Goal: Check status: Check status

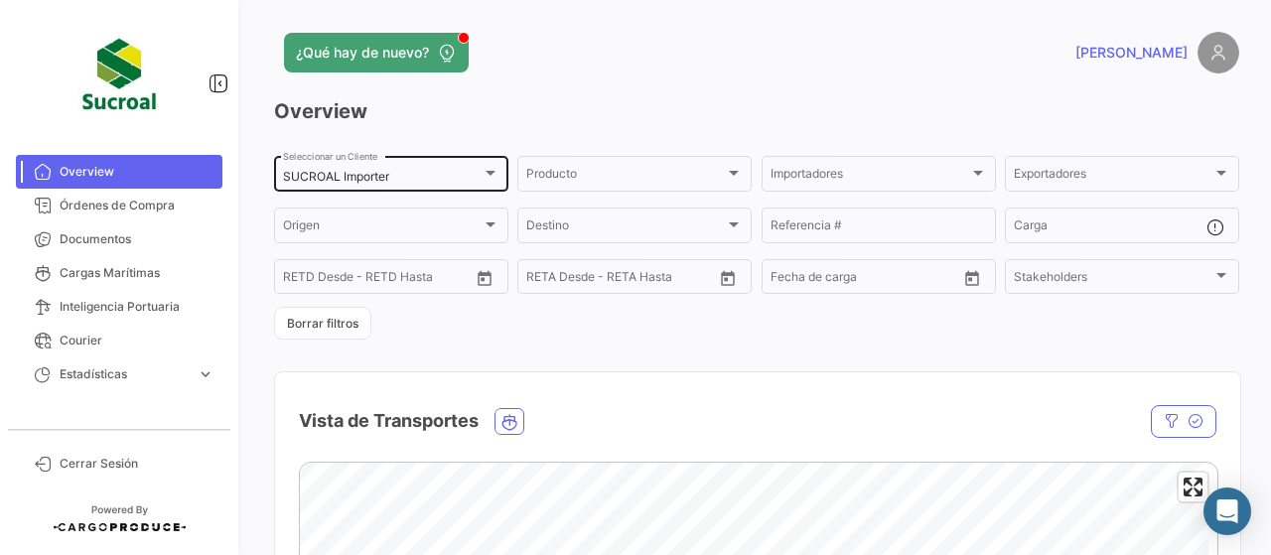
click at [491, 189] on div "SUCROAL Importer Seleccionar un Cliente" at bounding box center [391, 172] width 217 height 39
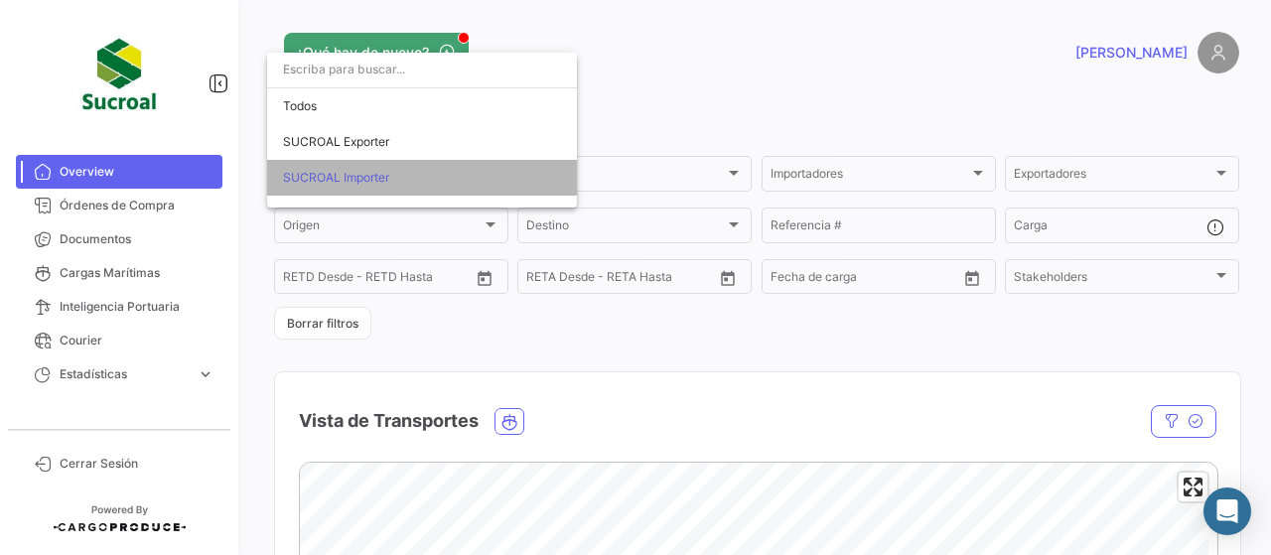
click at [381, 177] on span "SUCROAL Importer" at bounding box center [336, 177] width 106 height 15
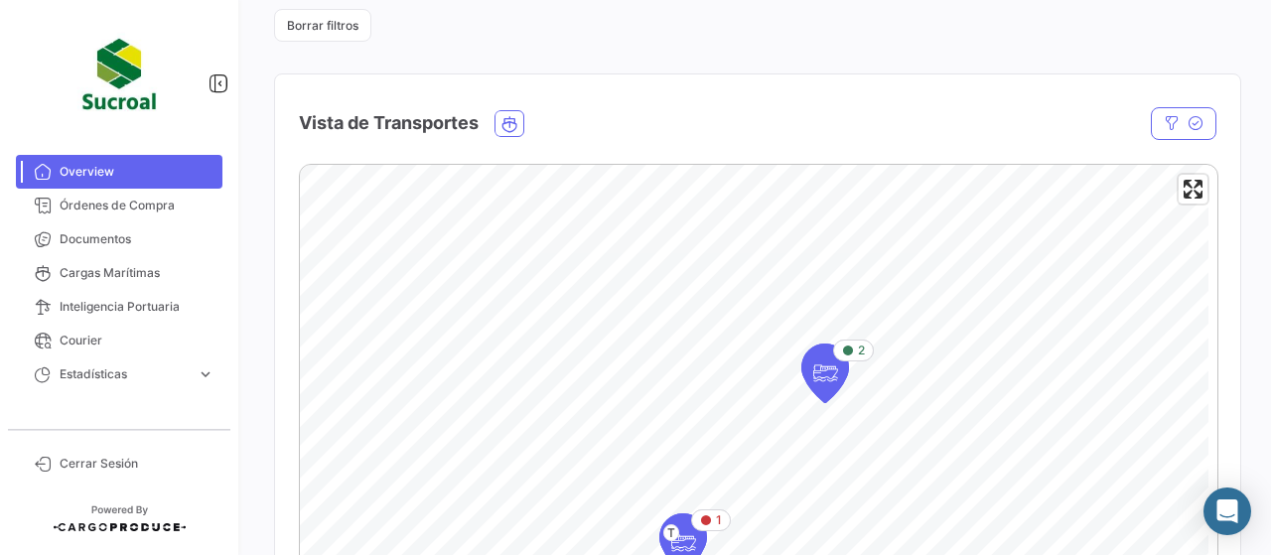
scroll to position [497, 0]
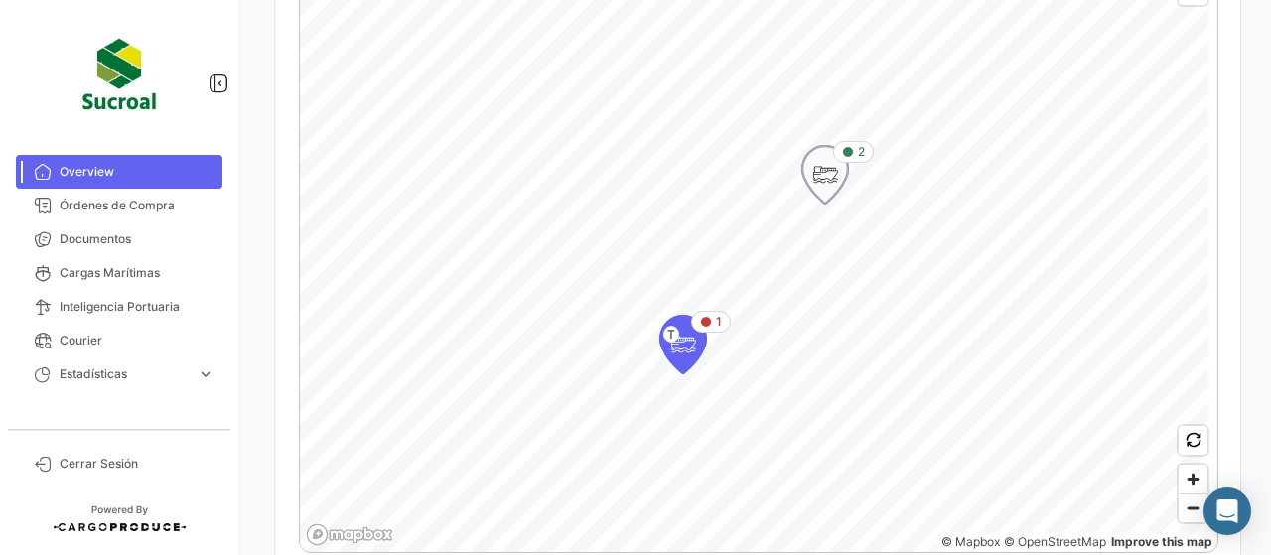
click at [817, 190] on icon "Map marker" at bounding box center [826, 175] width 28 height 42
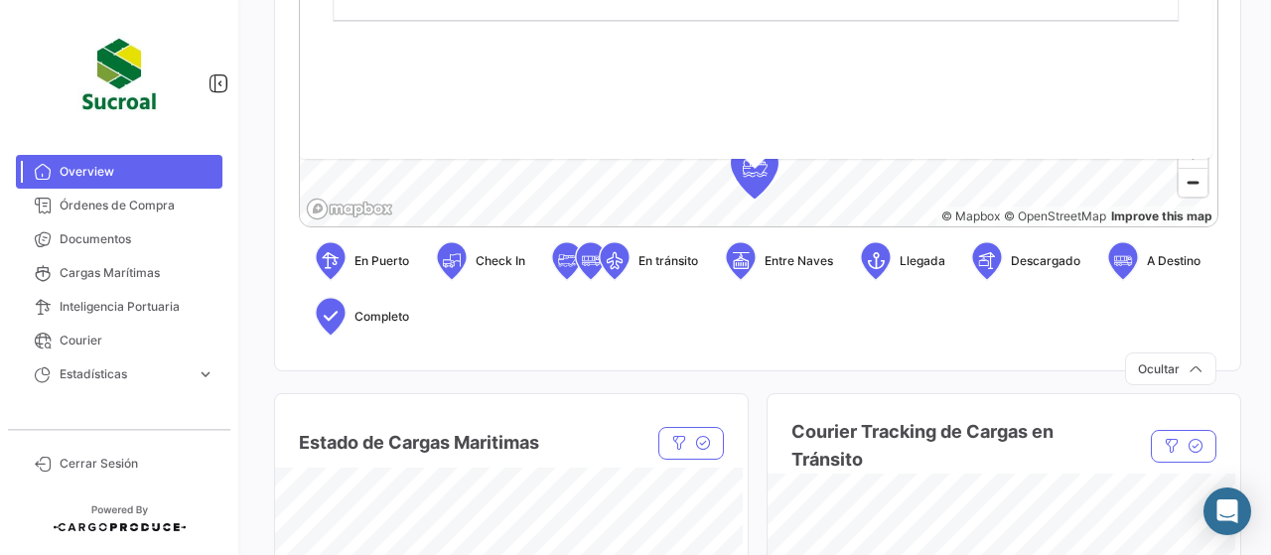
scroll to position [894, 0]
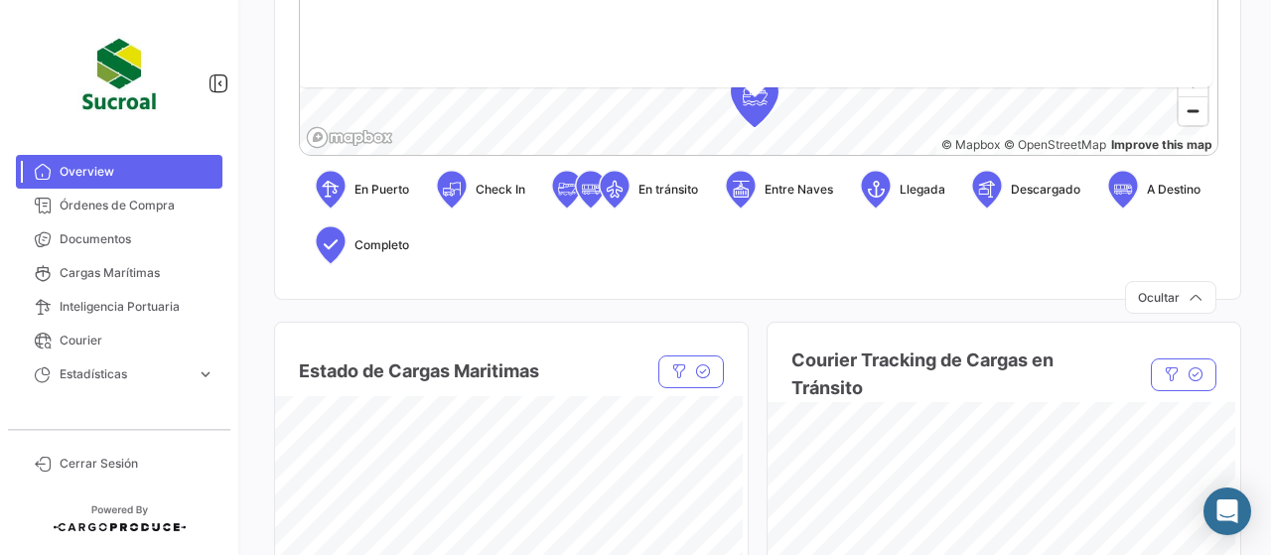
click at [815, 235] on div "En Puerto Check In En [PERSON_NAME] Entre [PERSON_NAME] Llegada Descargado A De…" at bounding box center [758, 217] width 918 height 127
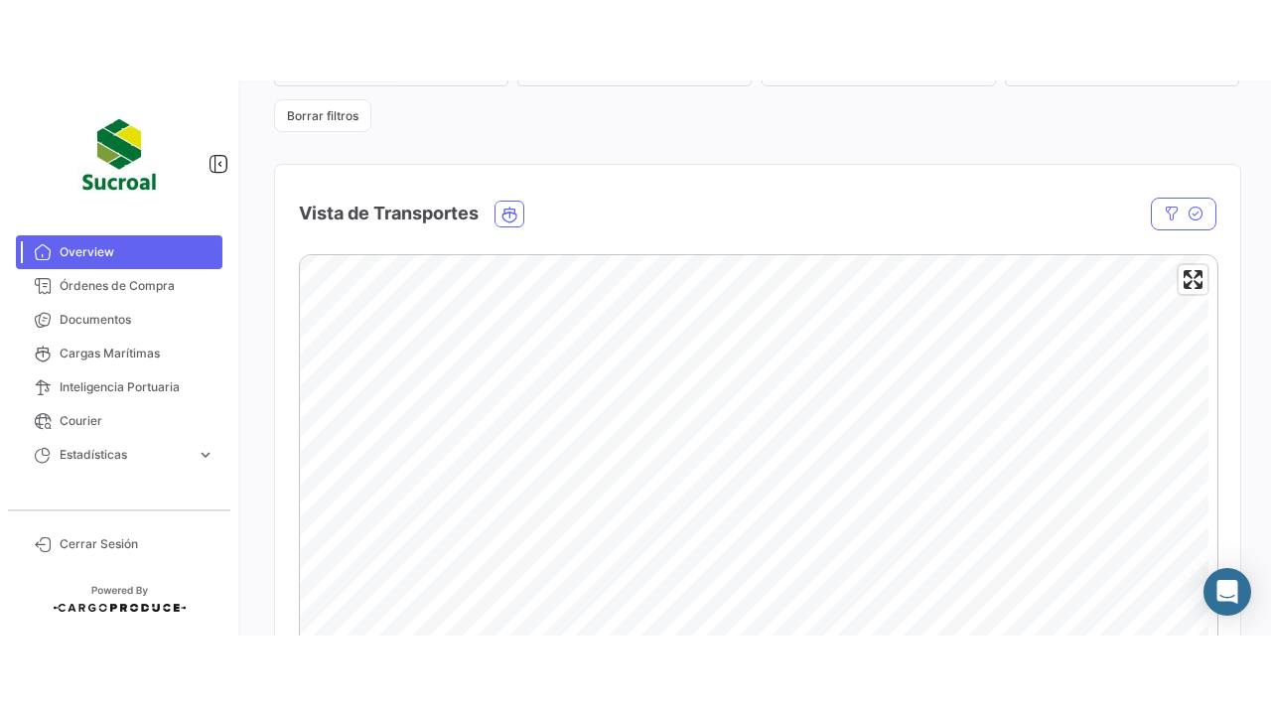
scroll to position [397, 0]
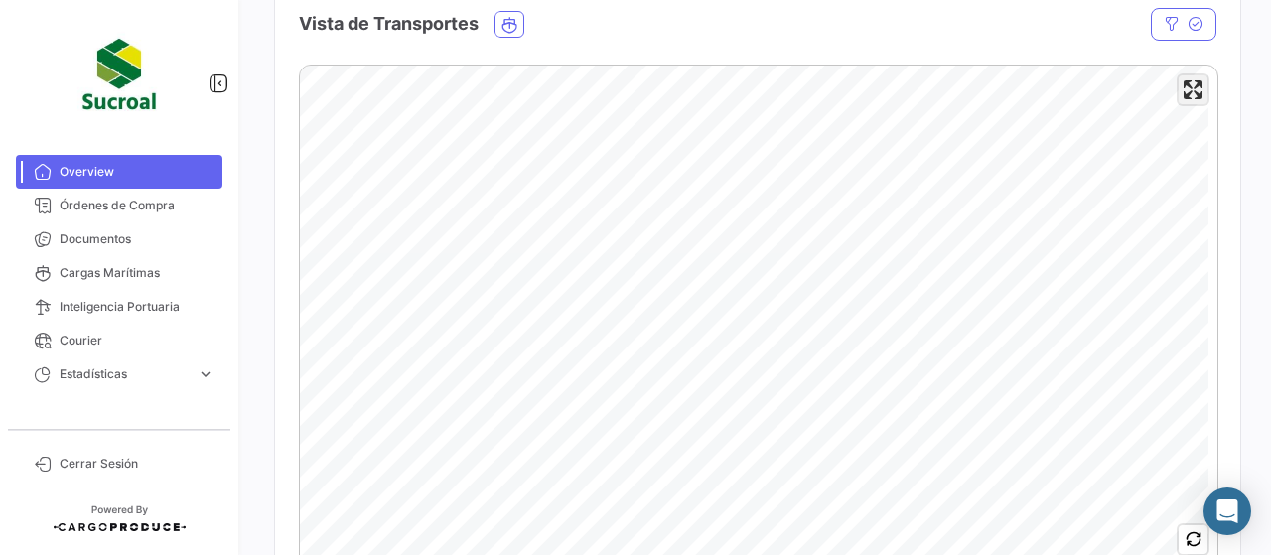
click at [1194, 100] on span "Enter fullscreen" at bounding box center [1193, 89] width 29 height 29
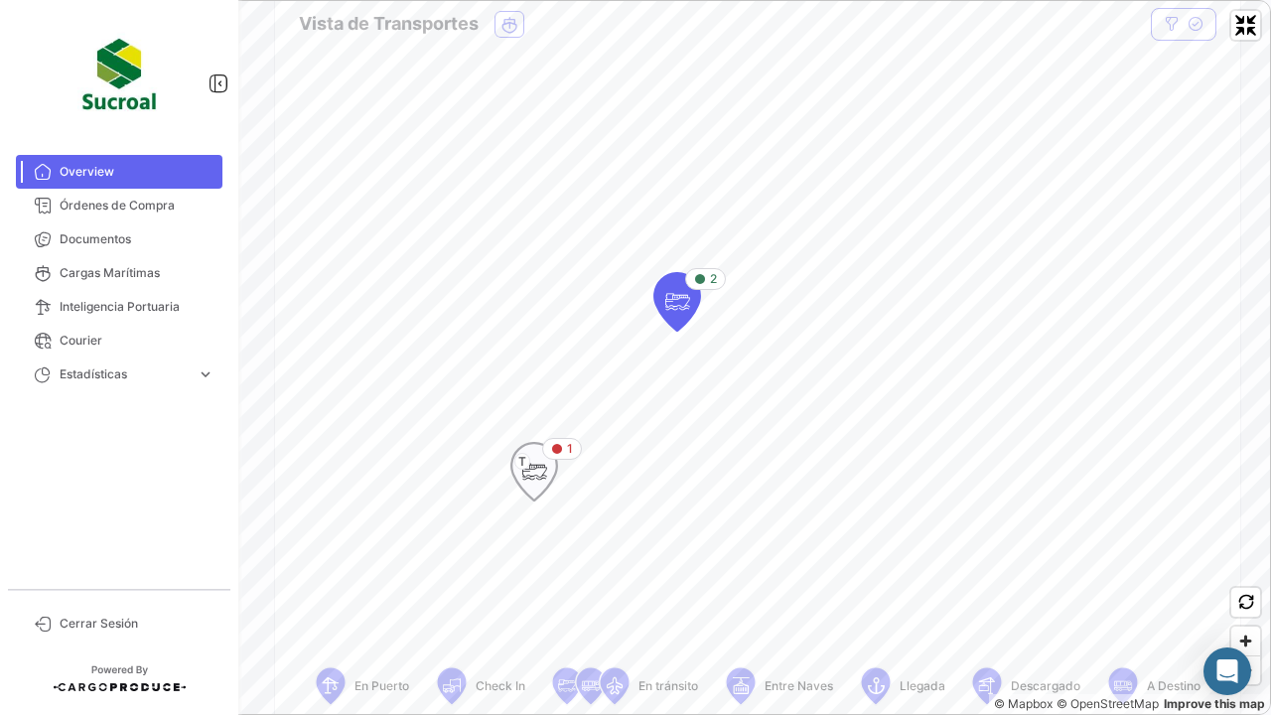
click at [552, 449] on icon "Map marker" at bounding box center [557, 449] width 12 height 12
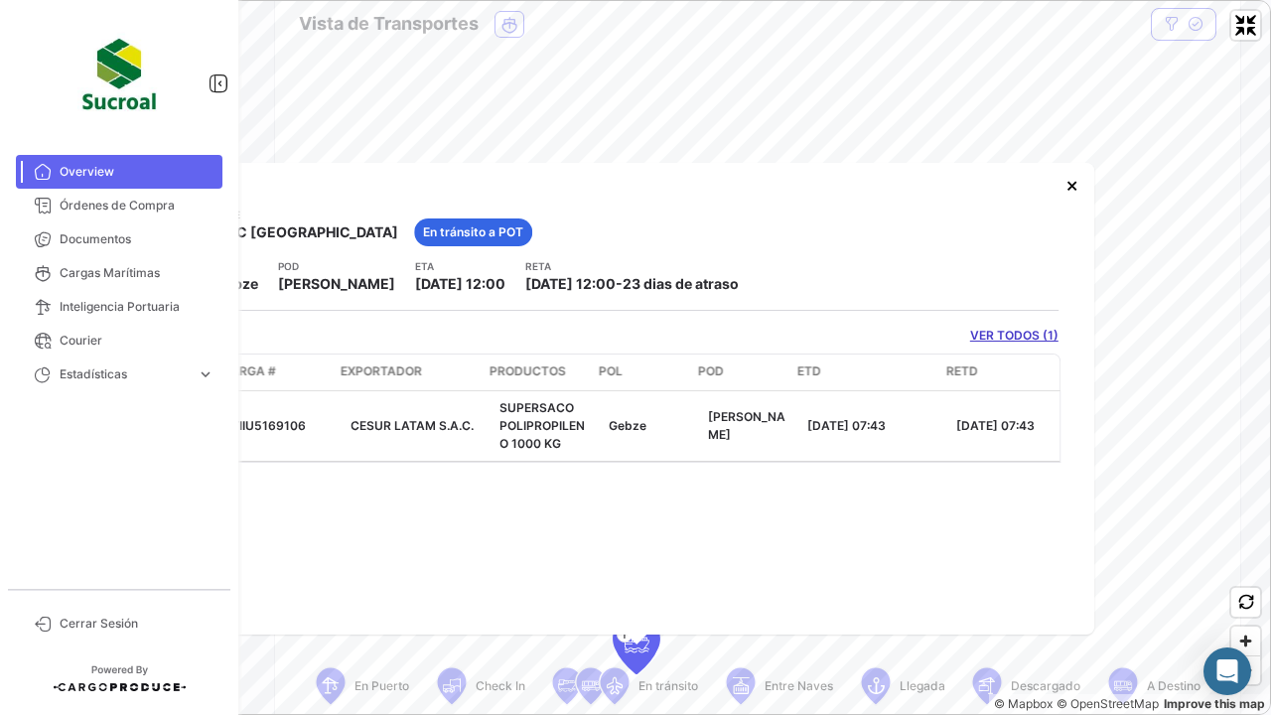
scroll to position [0, 0]
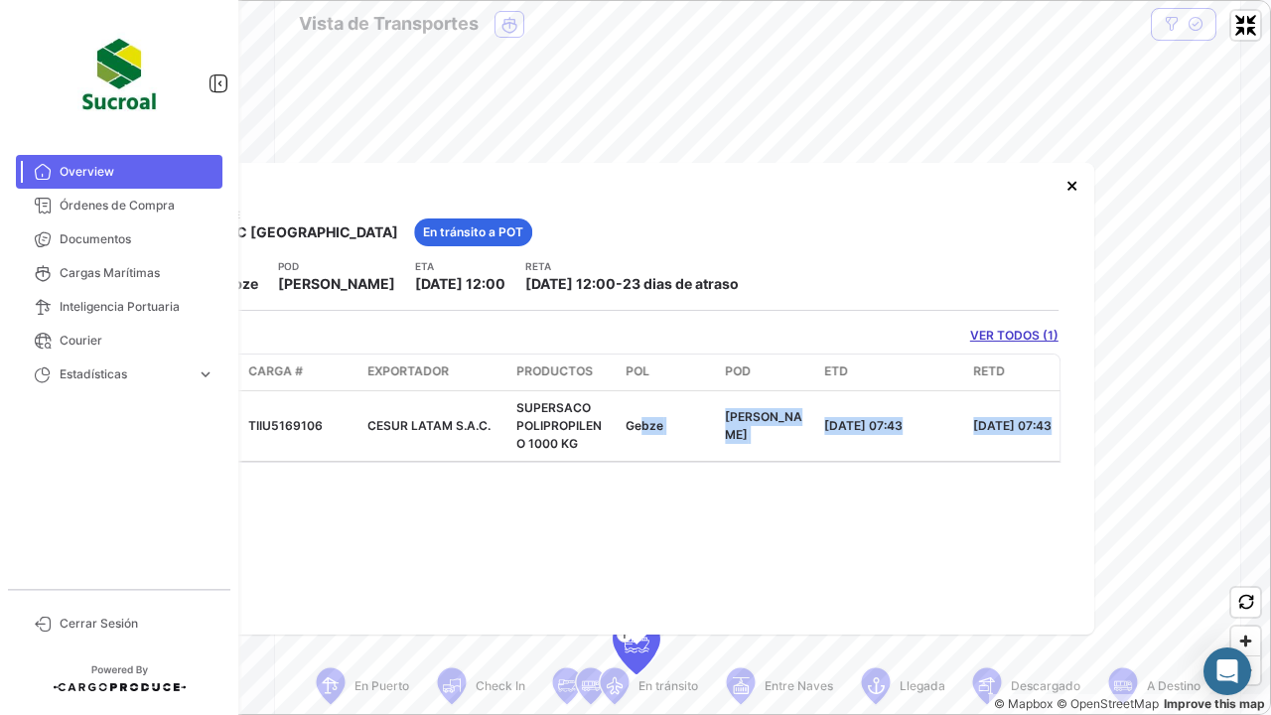
drag, startPoint x: 1067, startPoint y: 187, endPoint x: 597, endPoint y: 461, distance: 544.0
click at [612, 455] on div "[PERSON_NAME] MSC NIGERIA En [PERSON_NAME] a POT POL Gebze [GEOGRAPHIC_DATA] ET…" at bounding box center [637, 399] width 916 height 472
click at [630, 508] on div "[PERSON_NAME] MSC NIGERIA En [PERSON_NAME] a POT POL Gebze [GEOGRAPHIC_DATA] ET…" at bounding box center [637, 399] width 916 height 472
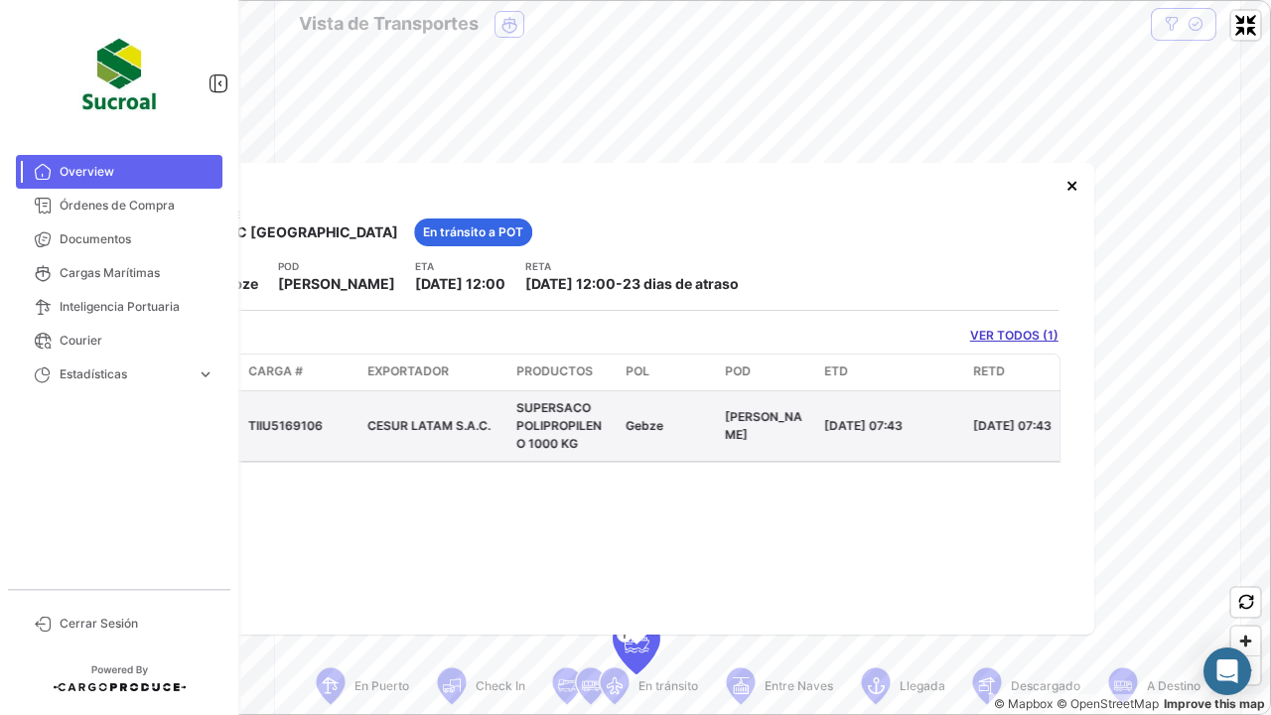
click at [558, 423] on span "SUPERSACO POLIPROPILENO 1000 KG" at bounding box center [559, 425] width 85 height 51
drag, startPoint x: 515, startPoint y: 411, endPoint x: 586, endPoint y: 449, distance: 80.9
click at [586, 449] on datatable-body-cell "SUPERSACO POLIPROPILENO 1000 KG" at bounding box center [563, 426] width 109 height 70
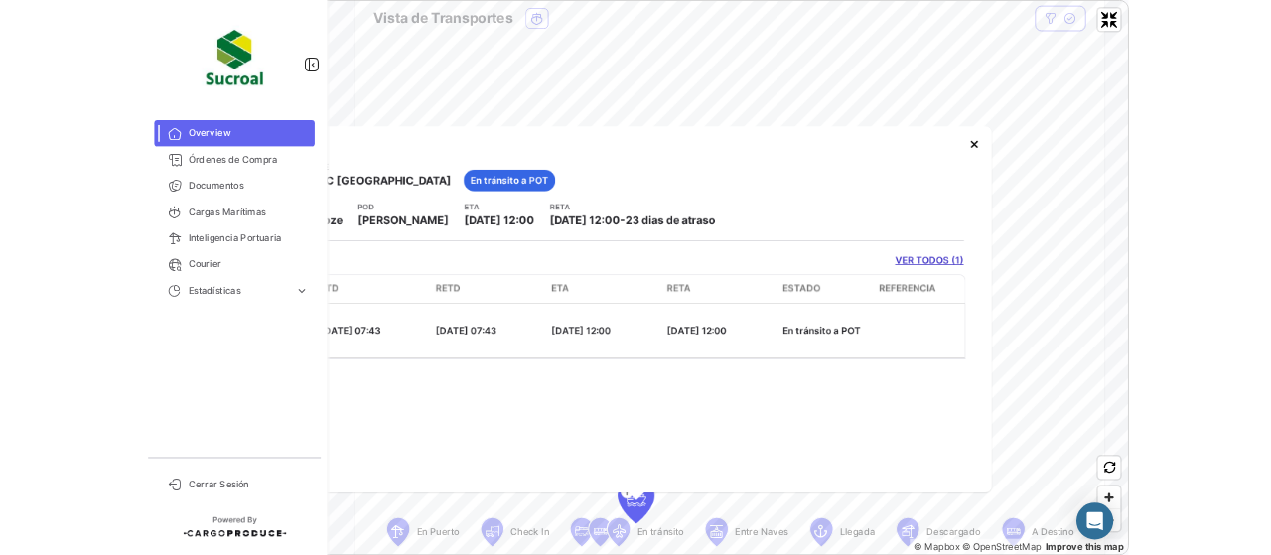
scroll to position [0, 637]
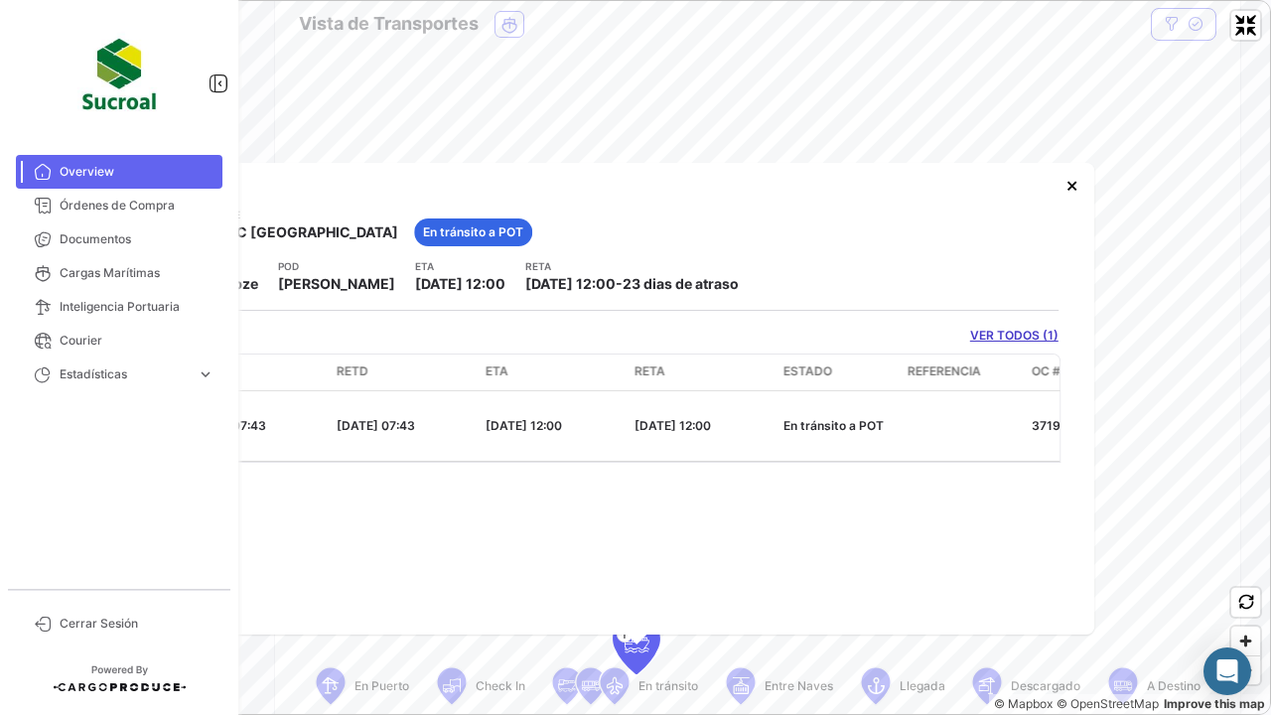
drag, startPoint x: 395, startPoint y: 279, endPoint x: 521, endPoint y: 281, distance: 125.2
click at [520, 281] on div "POL Gebze POD [GEOGRAPHIC_DATA] ETA [DATE] 12:00 [PERSON_NAME] [DATE] 12:00 - 2…" at bounding box center [637, 276] width 844 height 36
drag, startPoint x: 544, startPoint y: 278, endPoint x: 639, endPoint y: 284, distance: 94.6
click at [616, 284] on span "[DATE] 12:00" at bounding box center [570, 283] width 90 height 17
click at [1075, 181] on button "×" at bounding box center [1073, 185] width 40 height 40
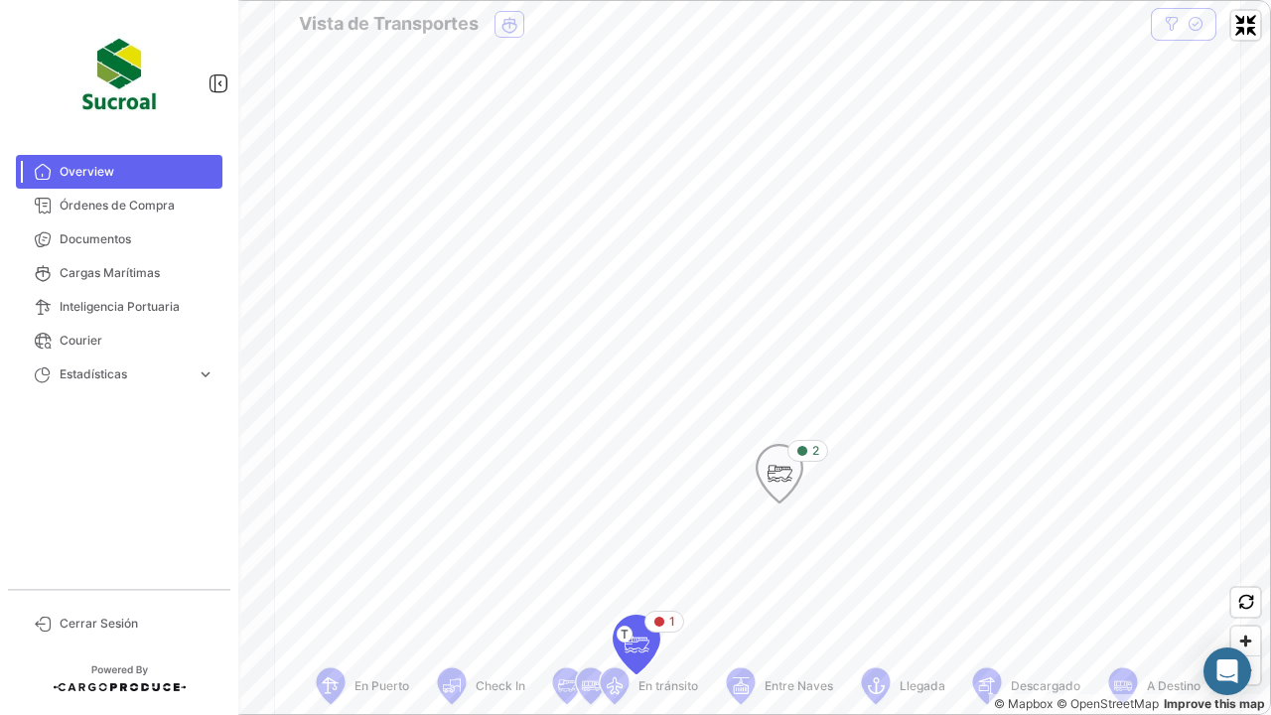
click at [777, 482] on icon "Map marker" at bounding box center [780, 474] width 28 height 42
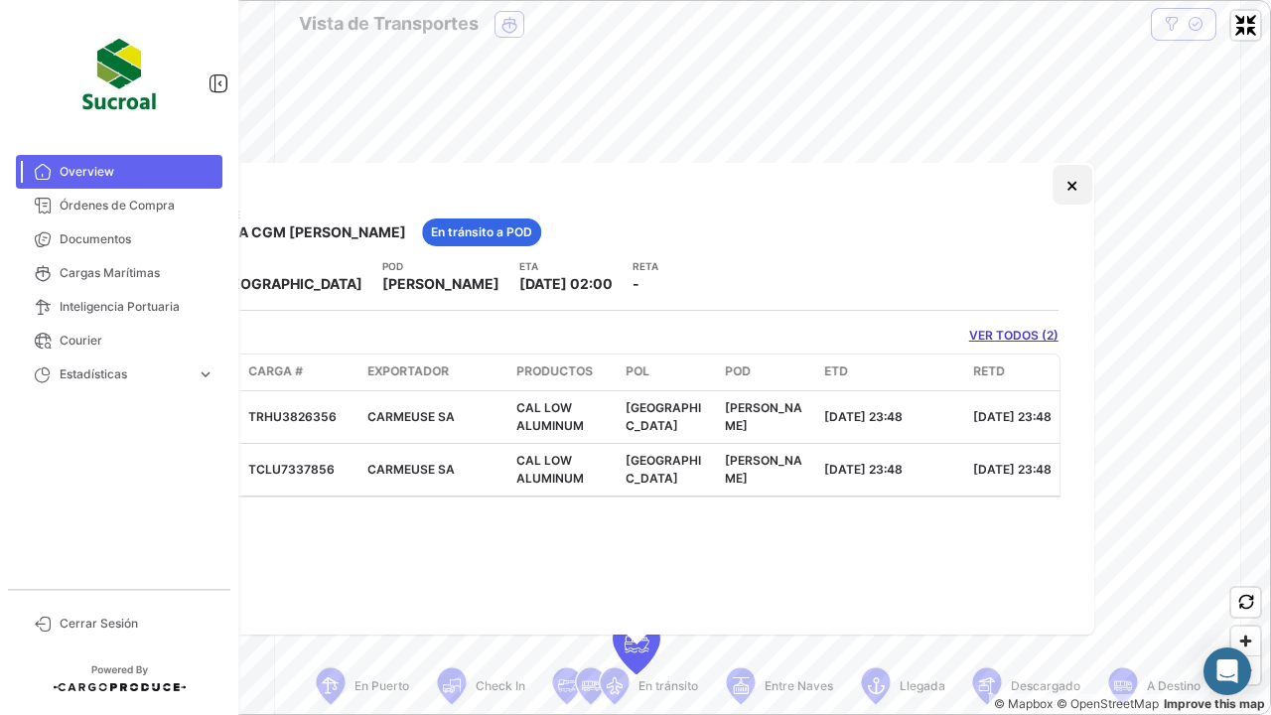
click at [1080, 186] on button "×" at bounding box center [1073, 185] width 40 height 40
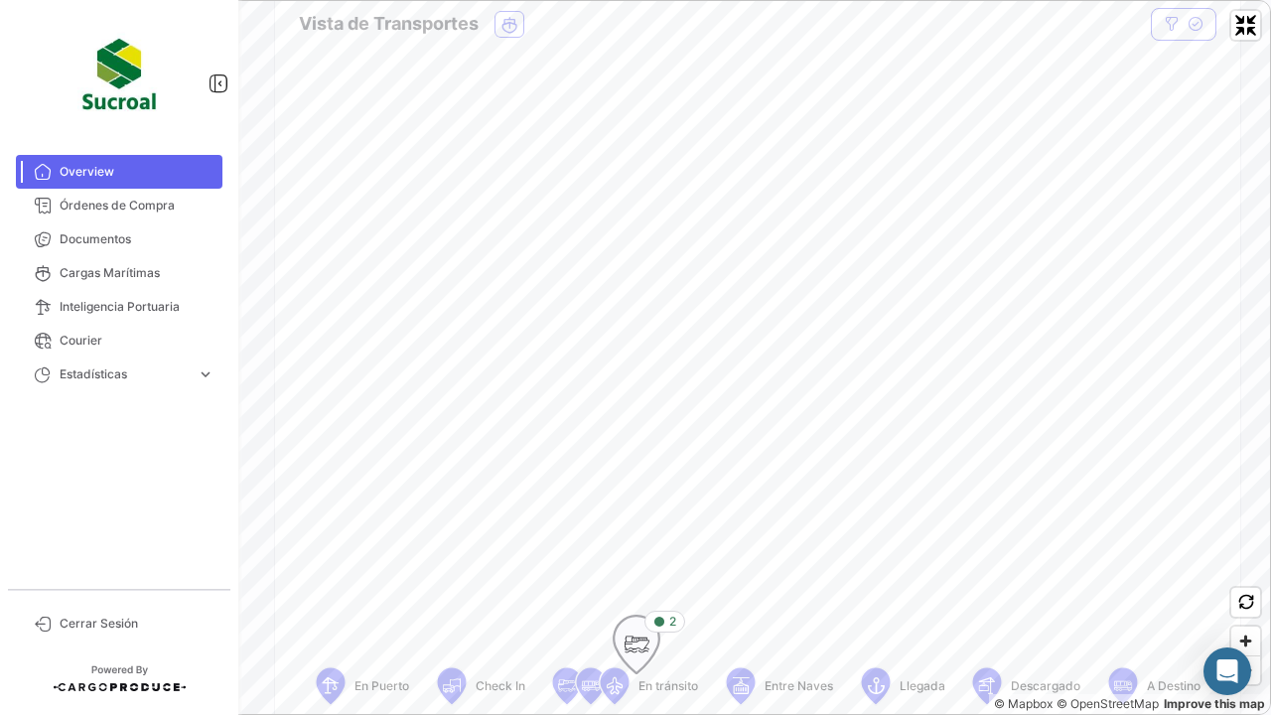
click at [644, 554] on icon "Map marker" at bounding box center [637, 645] width 28 height 42
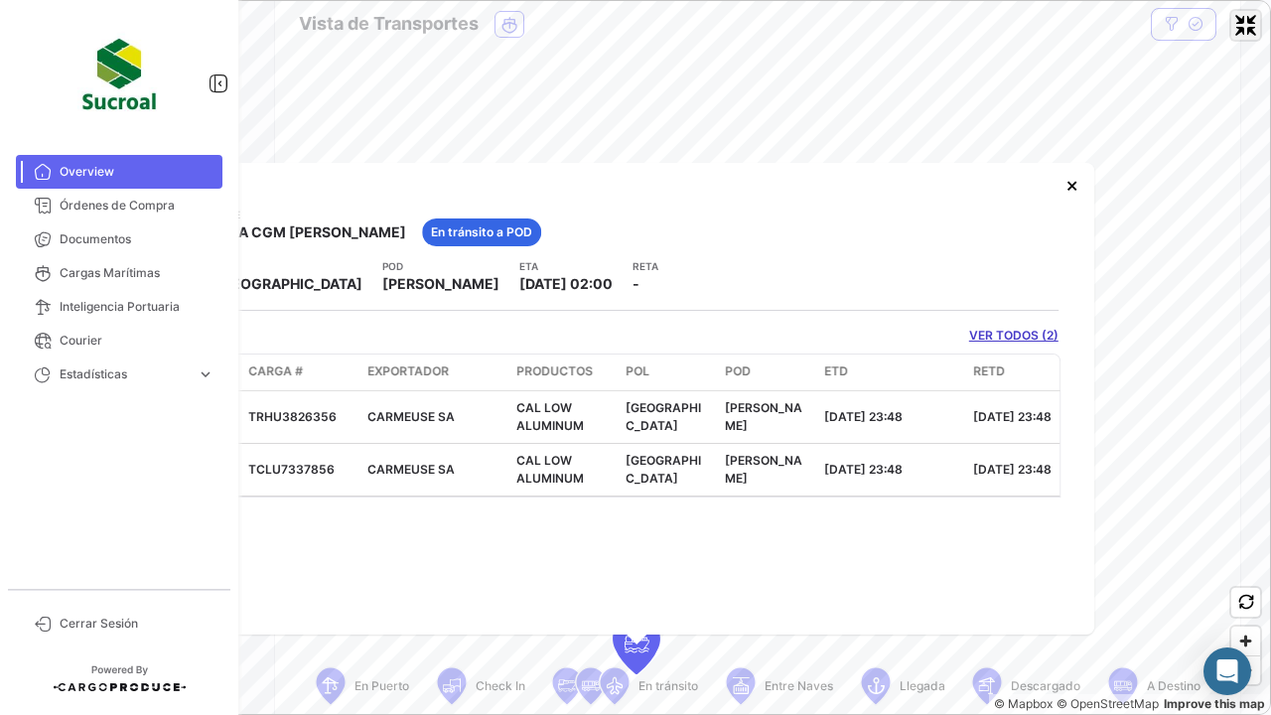
click at [1257, 31] on span "Exit fullscreen" at bounding box center [1246, 25] width 29 height 29
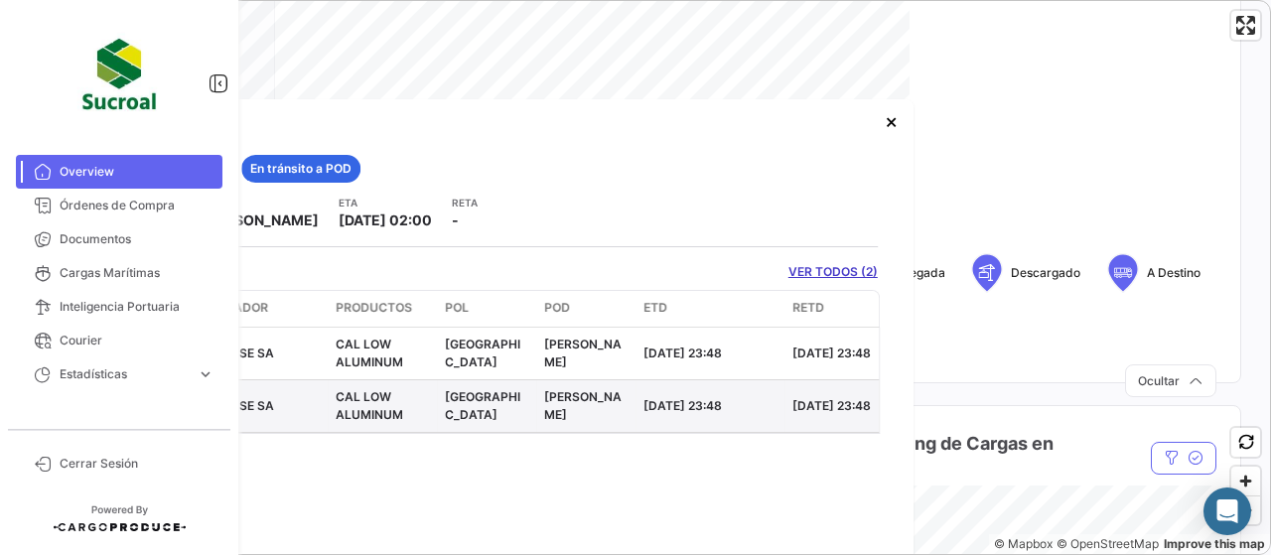
scroll to position [497, 0]
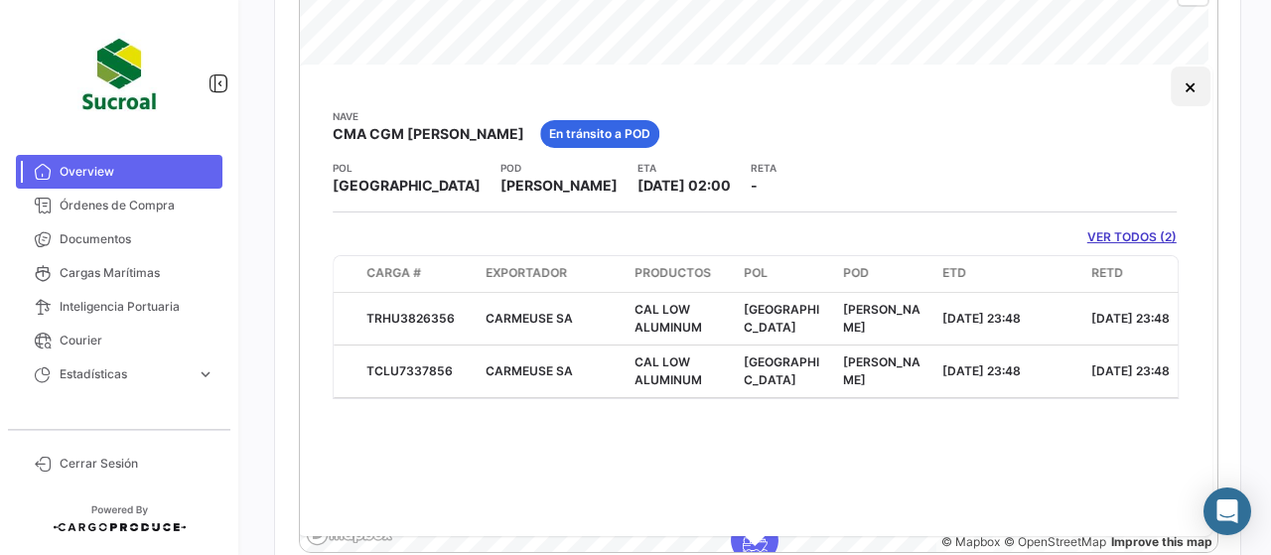
click at [1182, 77] on button "×" at bounding box center [1191, 87] width 40 height 40
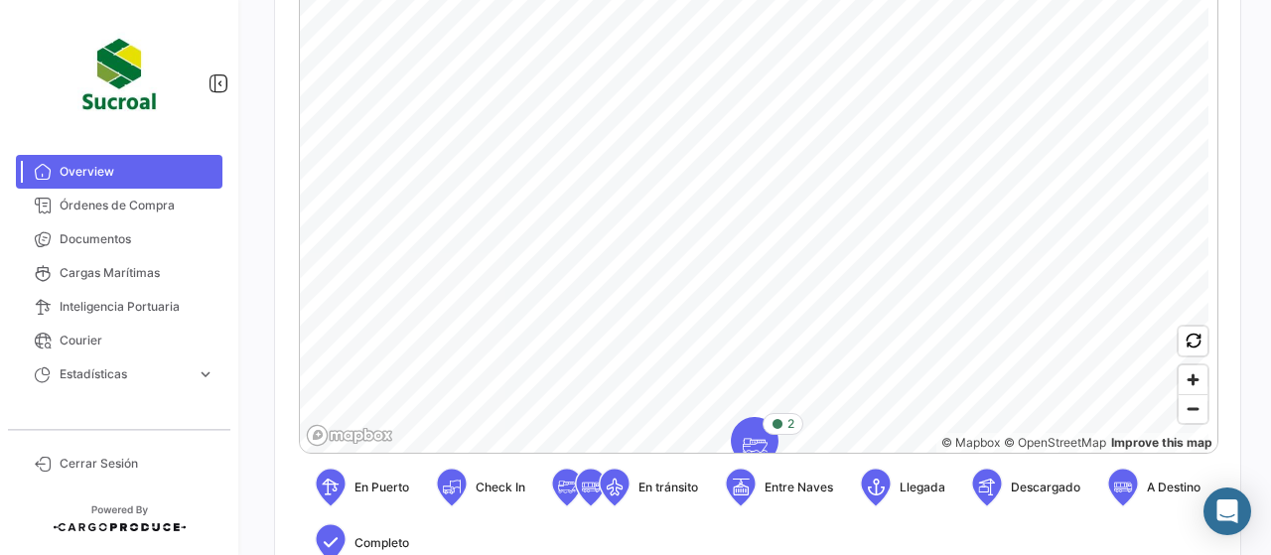
scroll to position [795, 0]
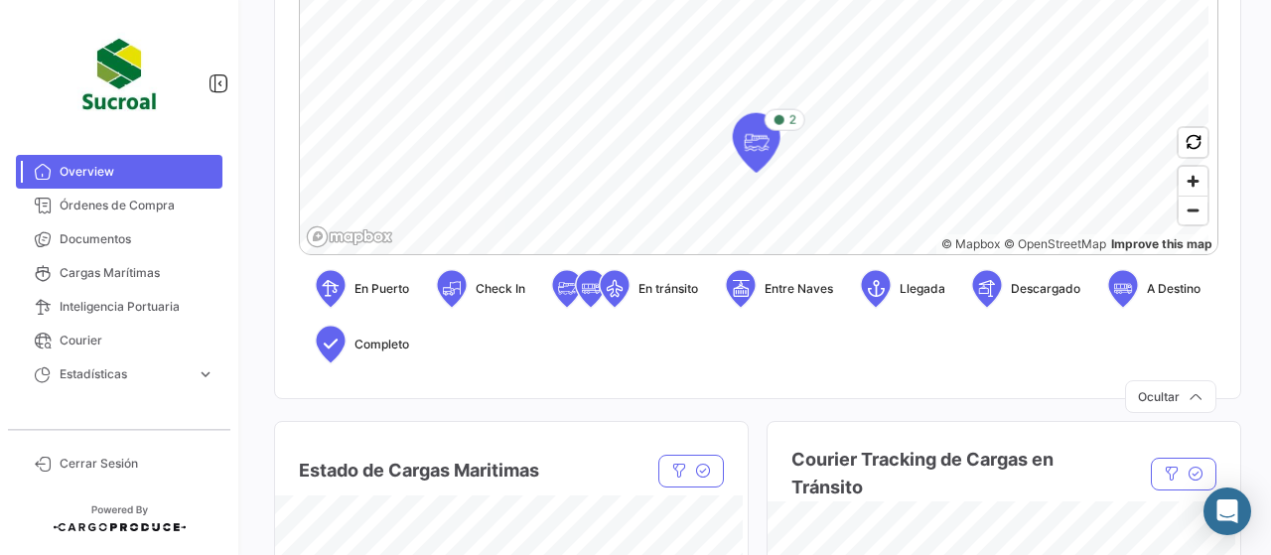
click at [916, 0] on html "Overview Órdenes de Compra Documentos Cargas Marítimas Inteligencia Portuaria C…" at bounding box center [635, 277] width 1271 height 555
click at [660, 70] on icon "Map marker" at bounding box center [649, 78] width 28 height 42
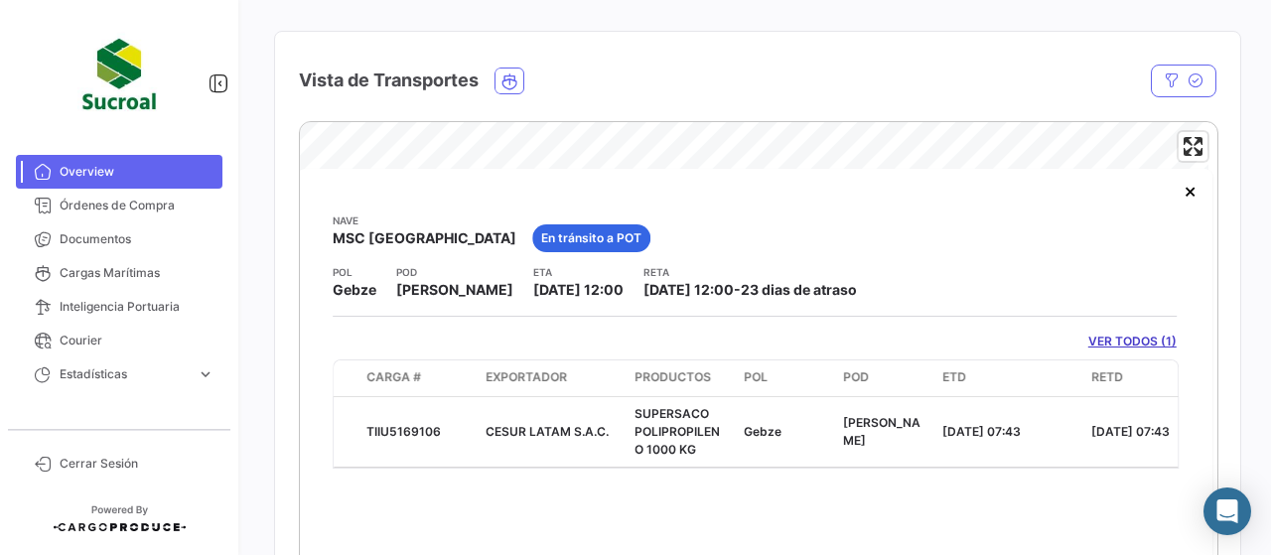
scroll to position [434, 0]
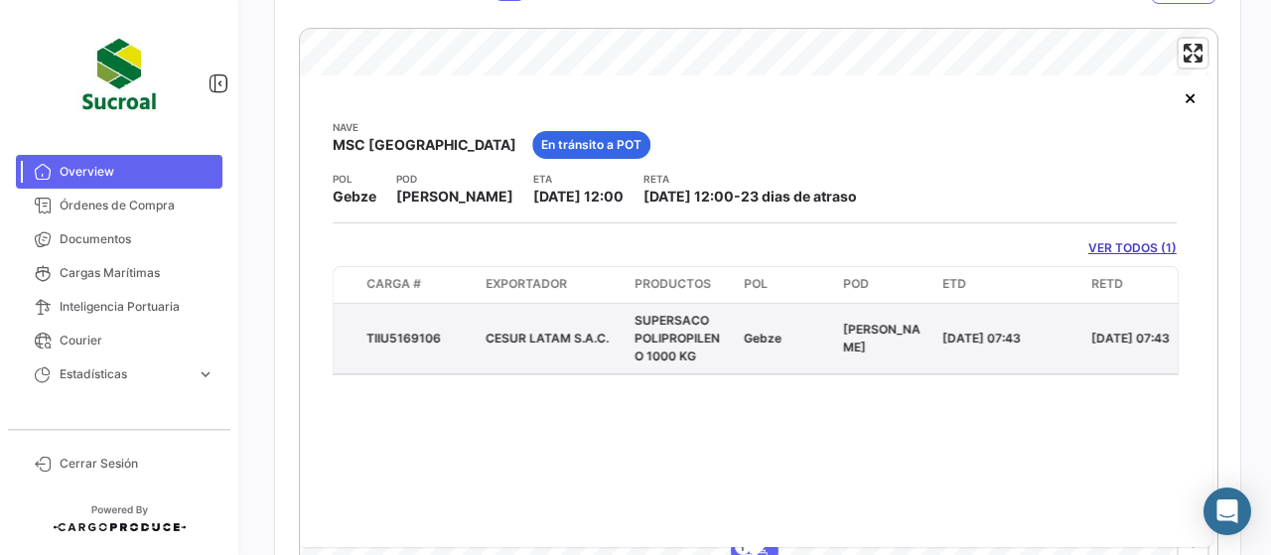
drag, startPoint x: 485, startPoint y: 342, endPoint x: 619, endPoint y: 348, distance: 134.2
click at [619, 348] on datatable-body-cell "CESUR LATAM S.A.C." at bounding box center [552, 339] width 149 height 70
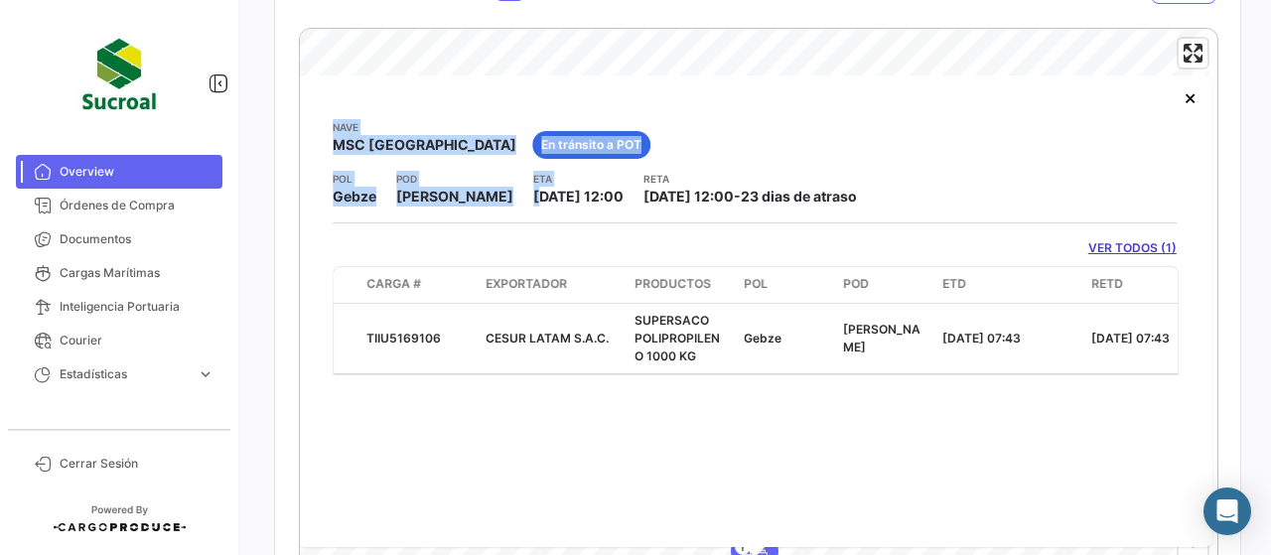
drag, startPoint x: 513, startPoint y: 193, endPoint x: 755, endPoint y: 220, distance: 243.9
click at [755, 220] on div "[PERSON_NAME] MSC NIGERIA En [PERSON_NAME] a POT POL Gebze [GEOGRAPHIC_DATA] ET…" at bounding box center [755, 247] width 844 height 256
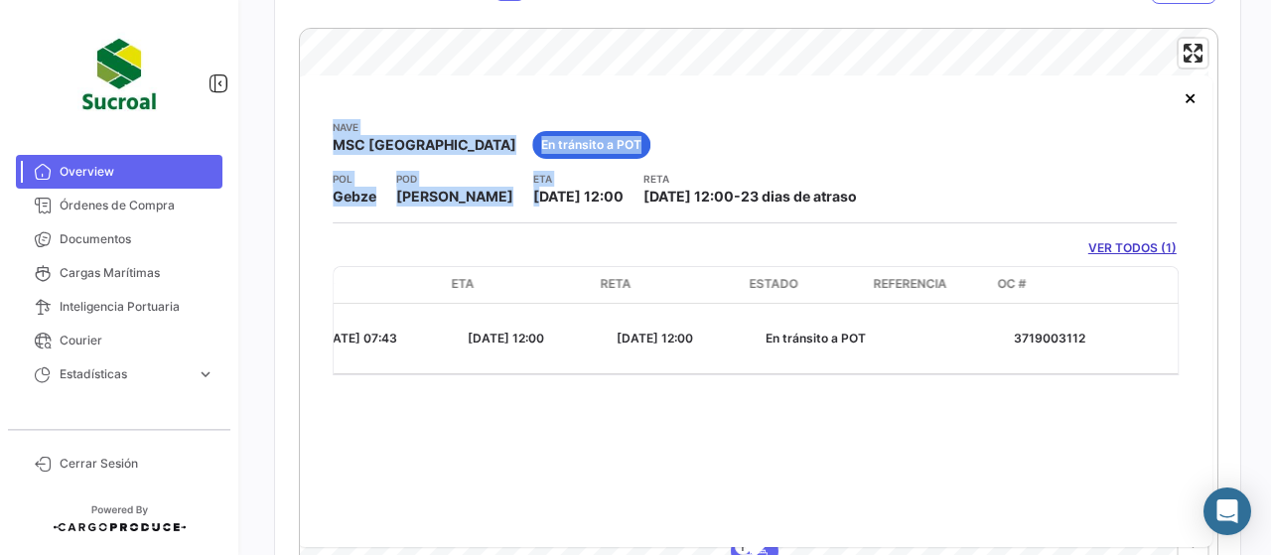
scroll to position [0, 807]
click at [1188, 107] on button "×" at bounding box center [1191, 97] width 40 height 40
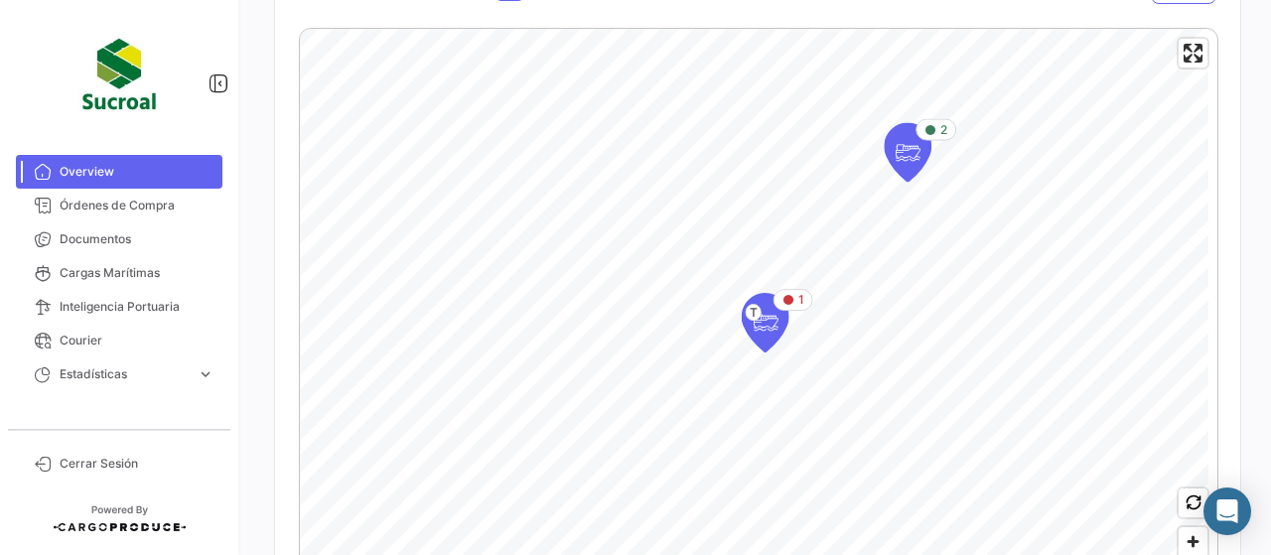
click at [654, 554] on html "Overview Órdenes de Compra Documentos Cargas Marítimas Inteligencia Portuaria C…" at bounding box center [635, 277] width 1271 height 555
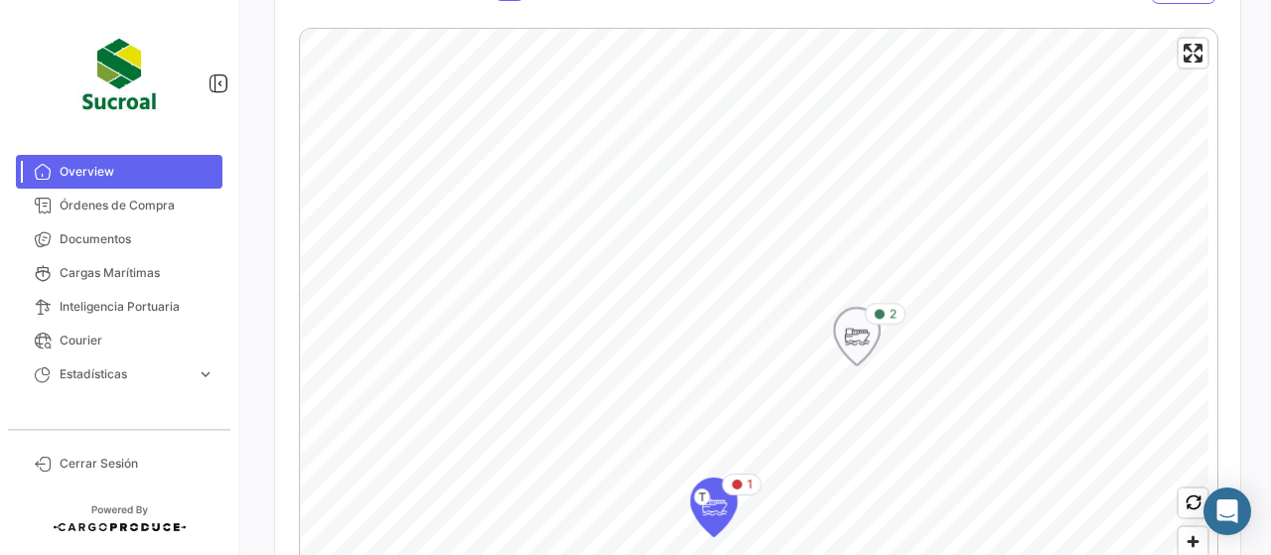
click at [843, 343] on icon "Map marker" at bounding box center [857, 337] width 28 height 42
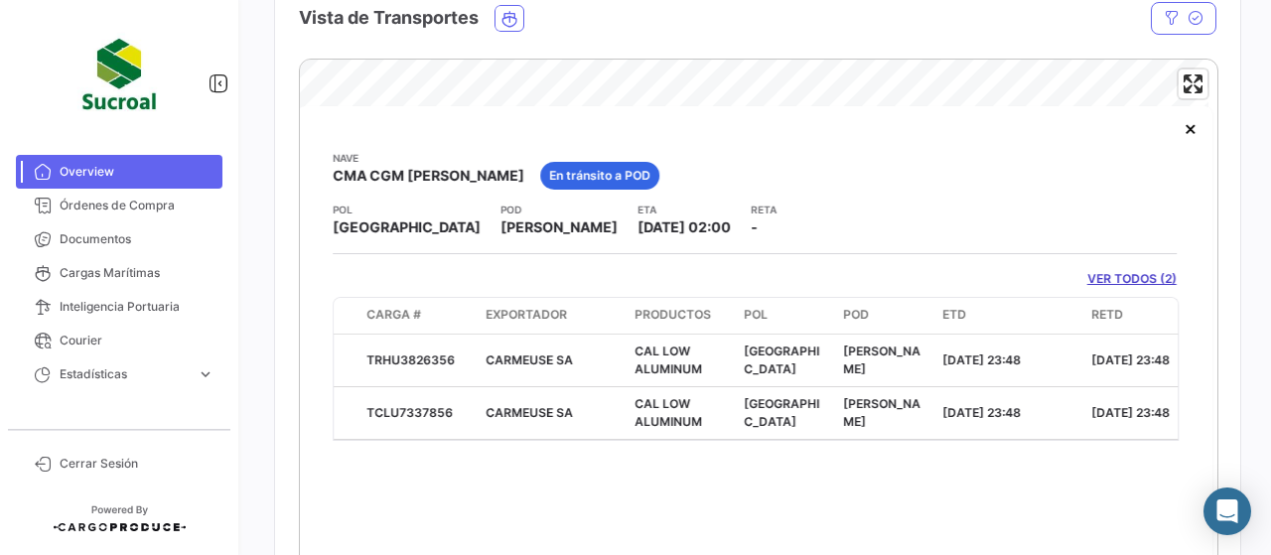
scroll to position [430, 0]
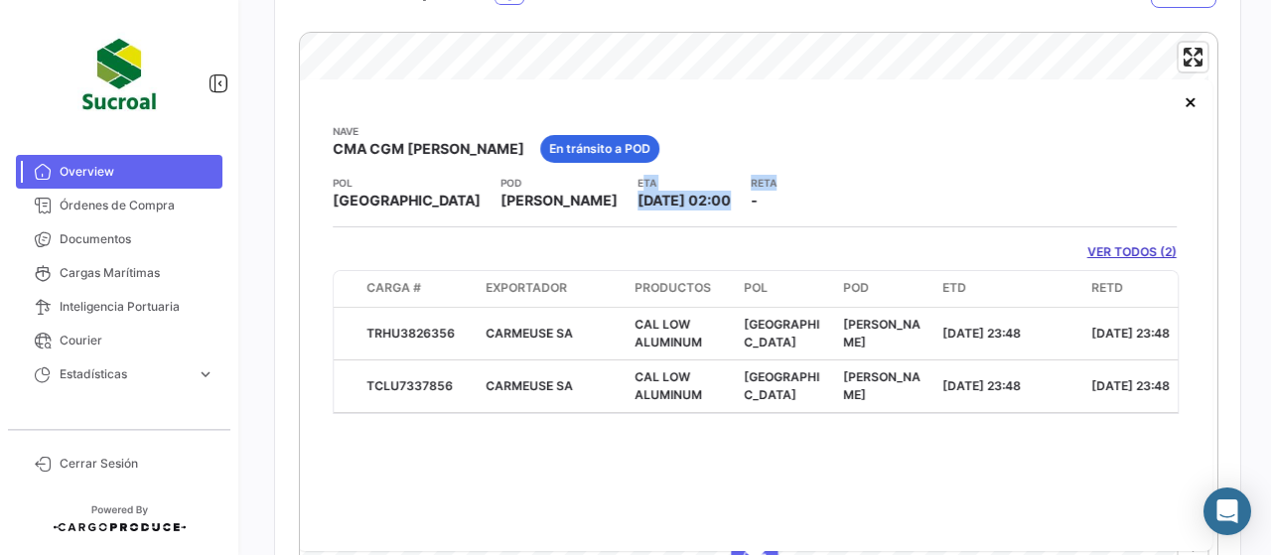
drag, startPoint x: 564, startPoint y: 186, endPoint x: 689, endPoint y: 198, distance: 125.7
click at [689, 198] on div "POL [GEOGRAPHIC_DATA] [GEOGRAPHIC_DATA] ETA [DATE] 02:00 [PERSON_NAME] -" at bounding box center [755, 193] width 844 height 36
click at [749, 214] on div "[PERSON_NAME] CMA CGM [PERSON_NAME] En [PERSON_NAME] a POD POL [GEOGRAPHIC_DATA…" at bounding box center [755, 268] width 844 height 291
click at [676, 430] on div "[PERSON_NAME] CMA CGM [PERSON_NAME] En [PERSON_NAME] a POD POL [GEOGRAPHIC_DATA…" at bounding box center [755, 315] width 916 height 472
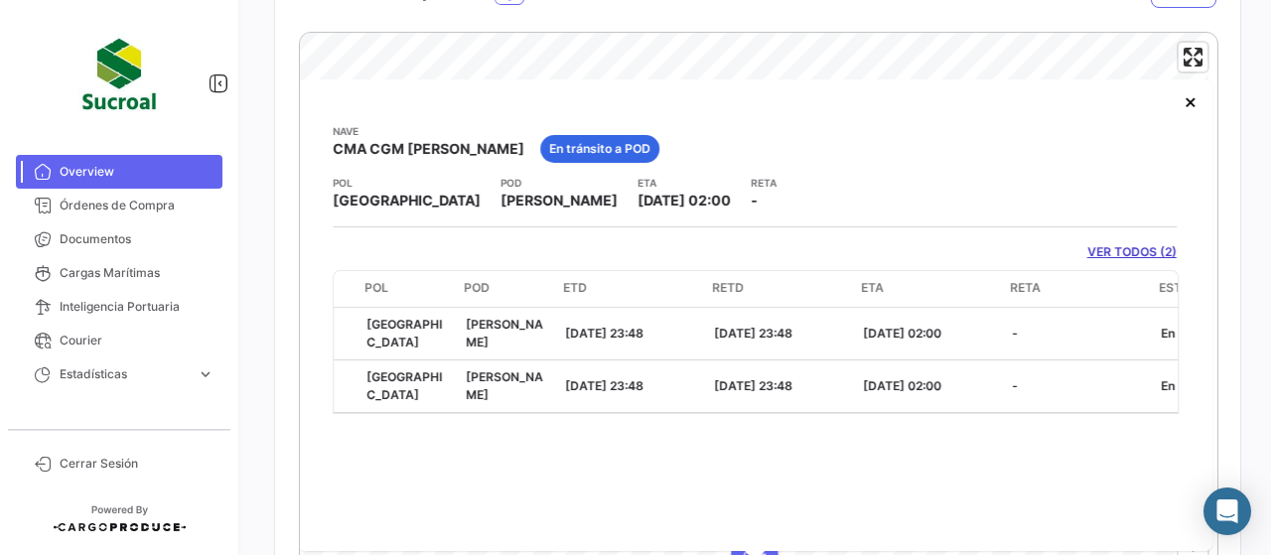
scroll to position [0, 379]
click at [1196, 110] on button "×" at bounding box center [1191, 101] width 40 height 40
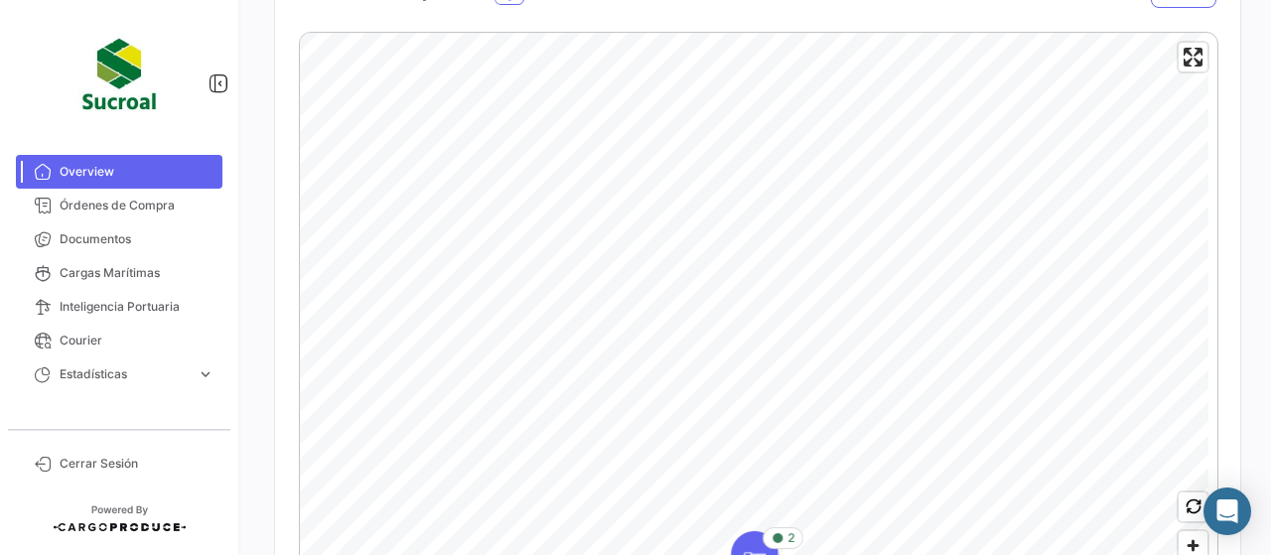
scroll to position [33, 0]
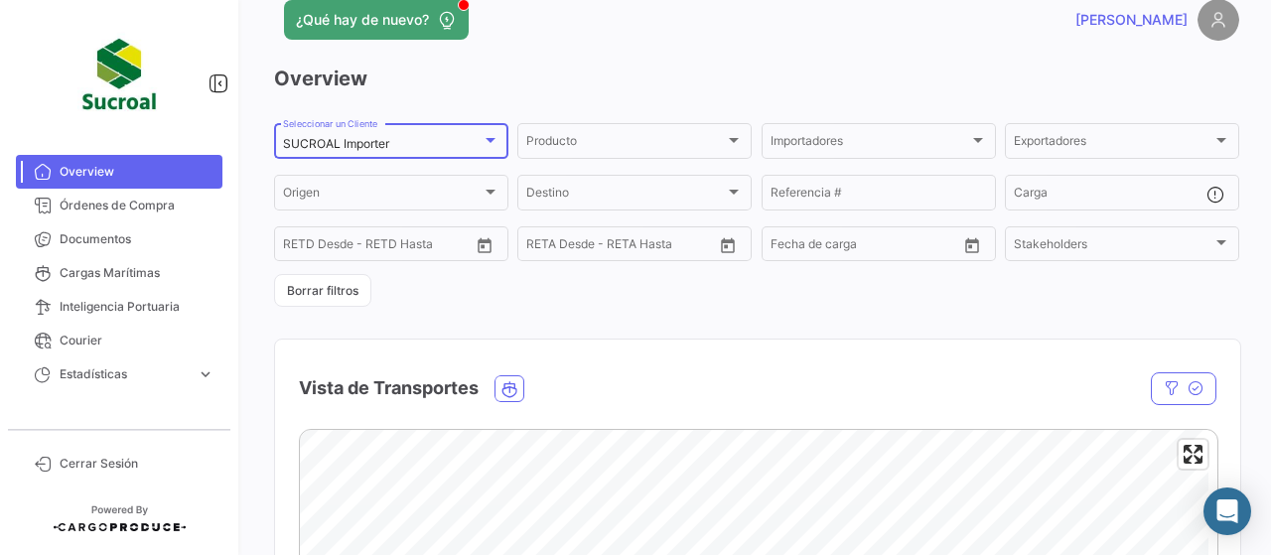
click at [444, 148] on div "SUCROAL Importer" at bounding box center [382, 144] width 199 height 14
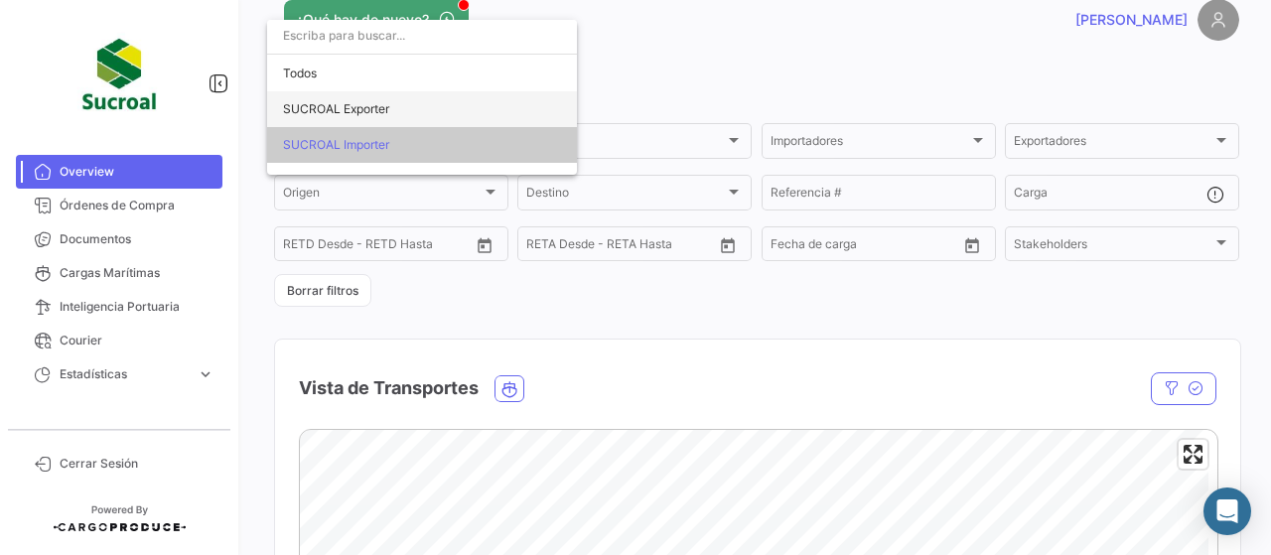
click at [403, 107] on span "SUCROAL Exporter" at bounding box center [422, 109] width 278 height 36
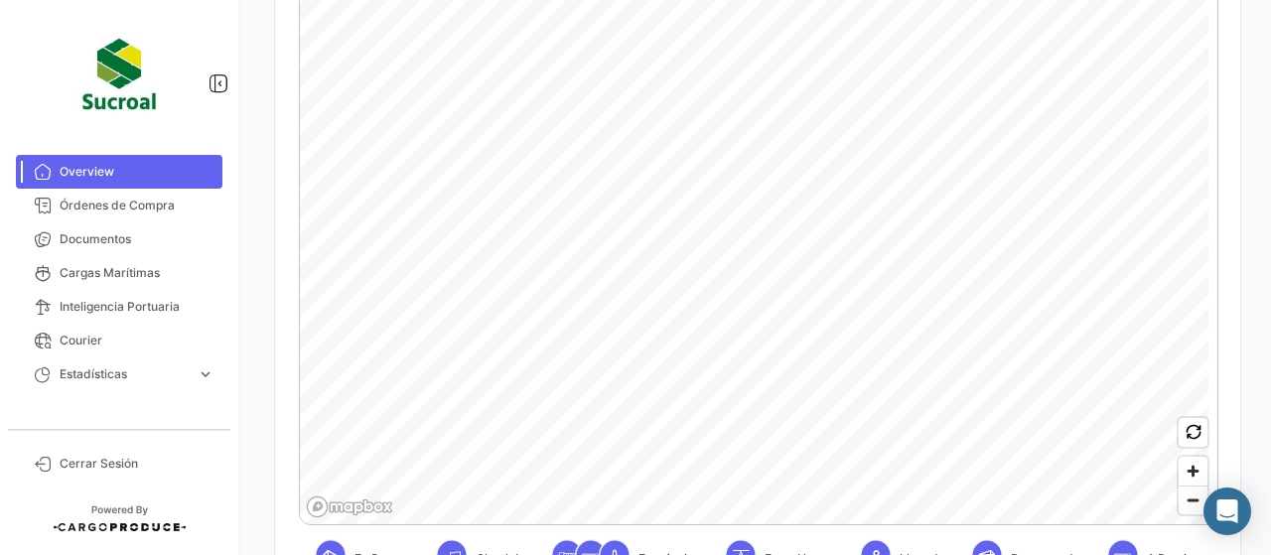
scroll to position [529, 0]
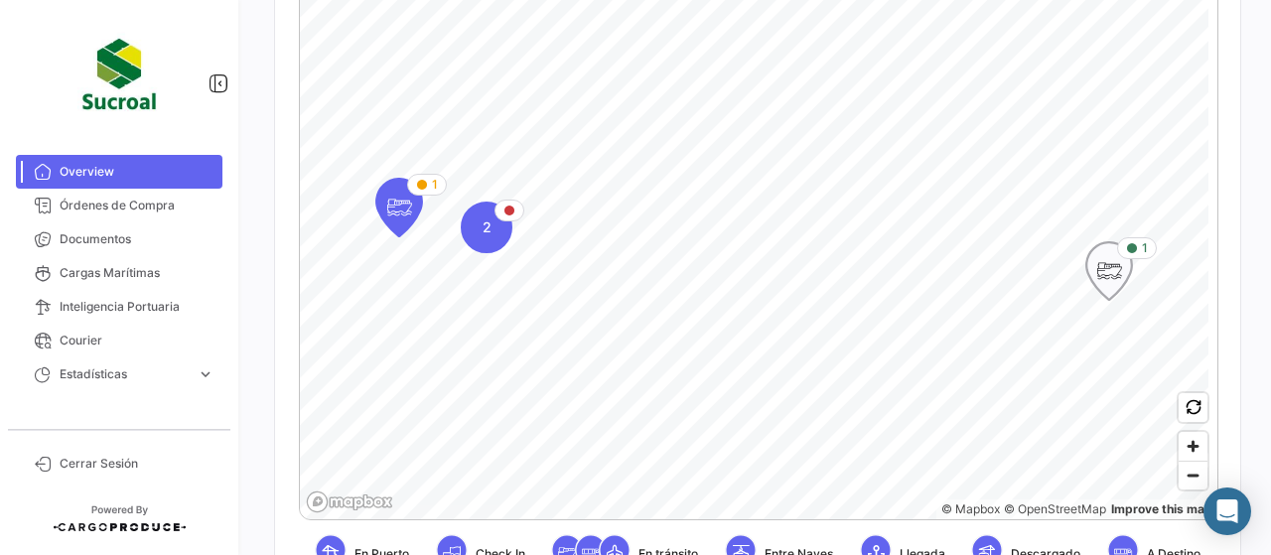
click at [1119, 283] on icon "Map marker" at bounding box center [1110, 271] width 28 height 42
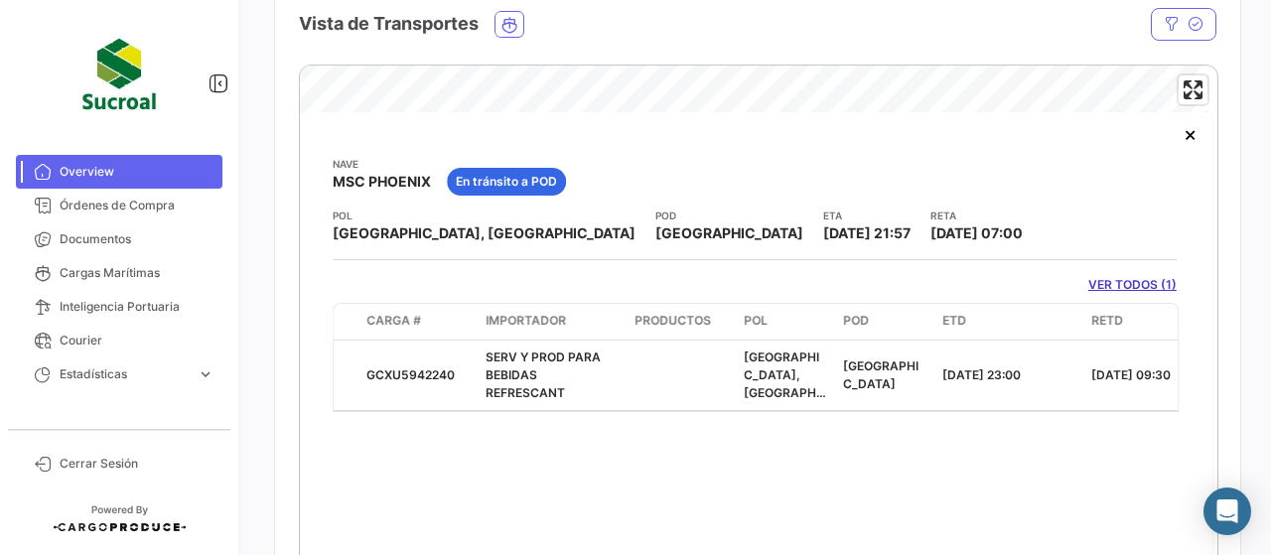
scroll to position [429, 0]
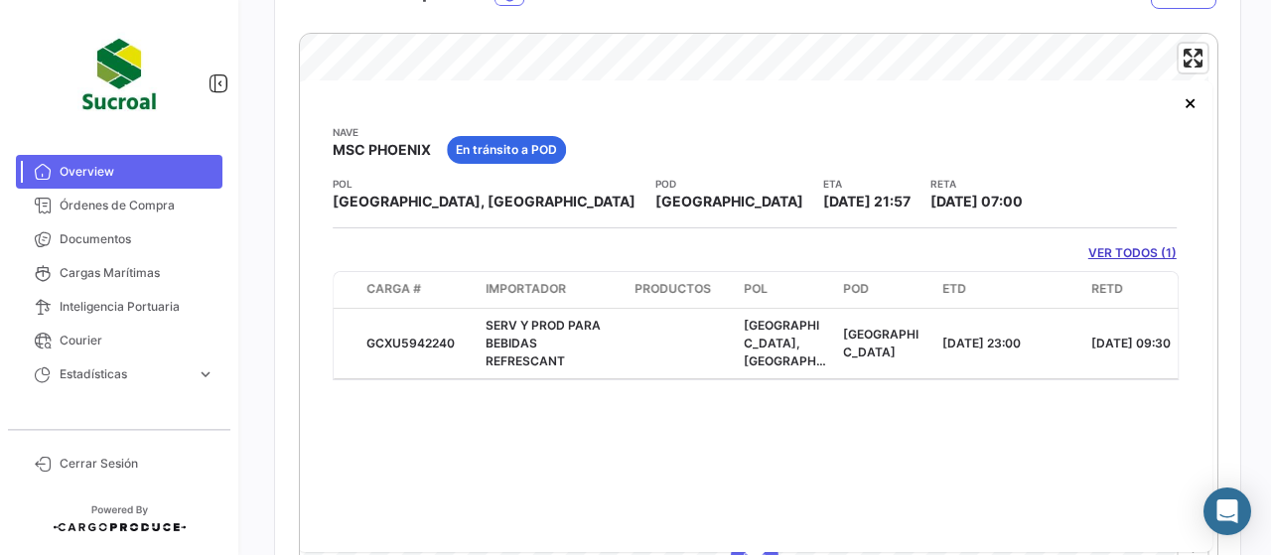
drag, startPoint x: 545, startPoint y: 361, endPoint x: 626, endPoint y: 369, distance: 80.9
click at [626, 369] on datatable-body "GCXU5942240 SERV Y PROD PARA BEBIDAS REFRESCANT [GEOGRAPHIC_DATA], [GEOGRAPHIC_…" at bounding box center [756, 345] width 846 height 72
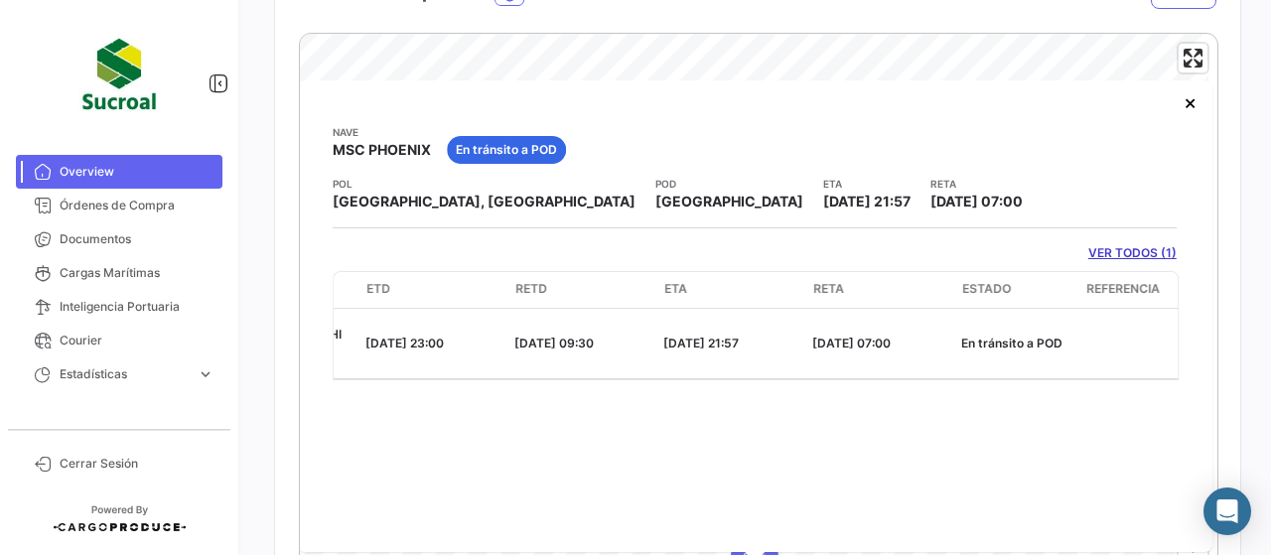
scroll to position [0, 580]
click at [1190, 116] on button "×" at bounding box center [1191, 102] width 40 height 40
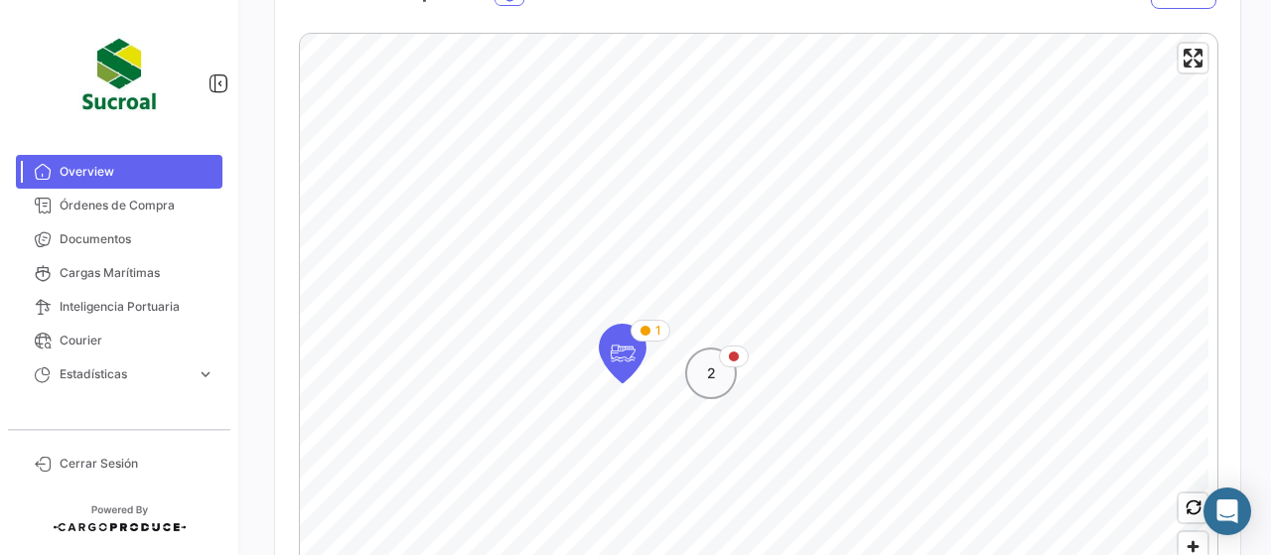
click at [721, 371] on div "2" at bounding box center [711, 374] width 52 height 52
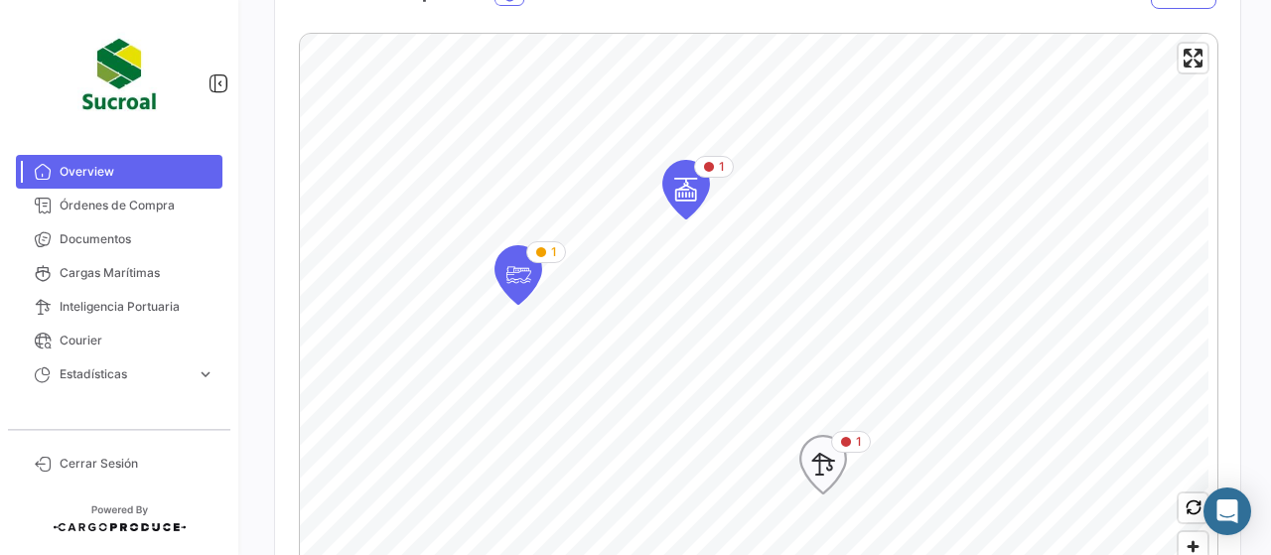
click at [837, 473] on icon "Map marker" at bounding box center [824, 465] width 46 height 58
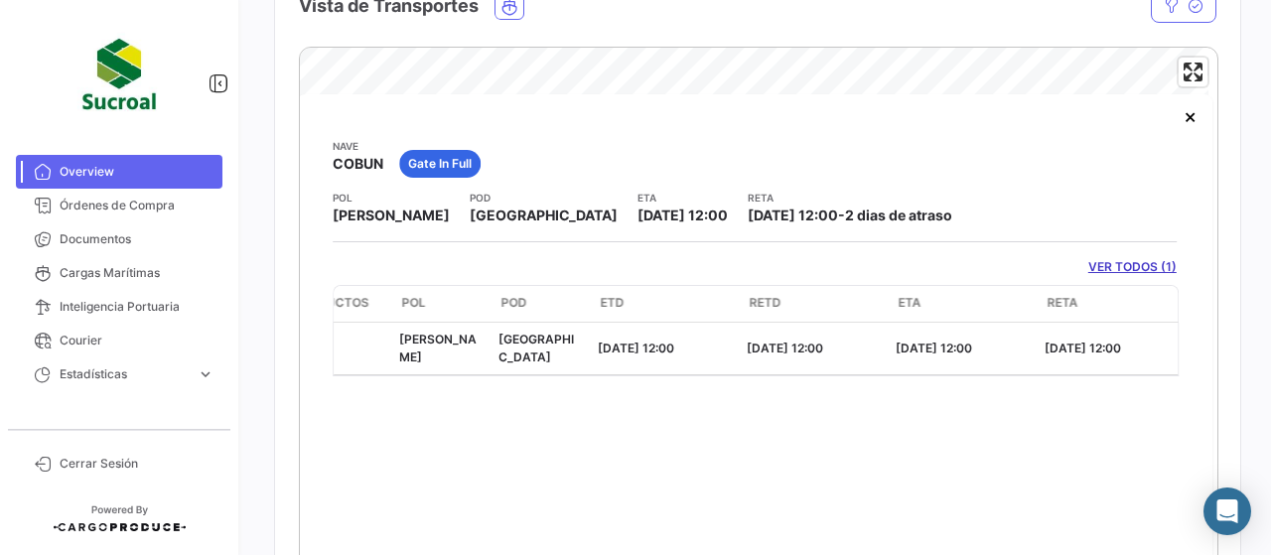
scroll to position [0, 371]
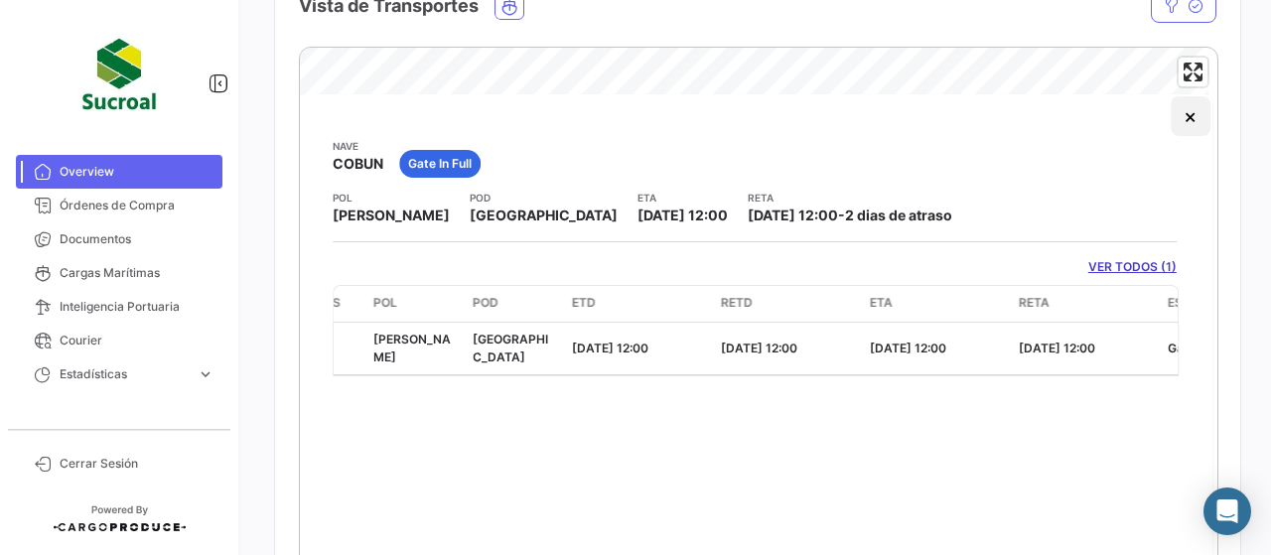
click at [1188, 123] on button "×" at bounding box center [1191, 116] width 40 height 40
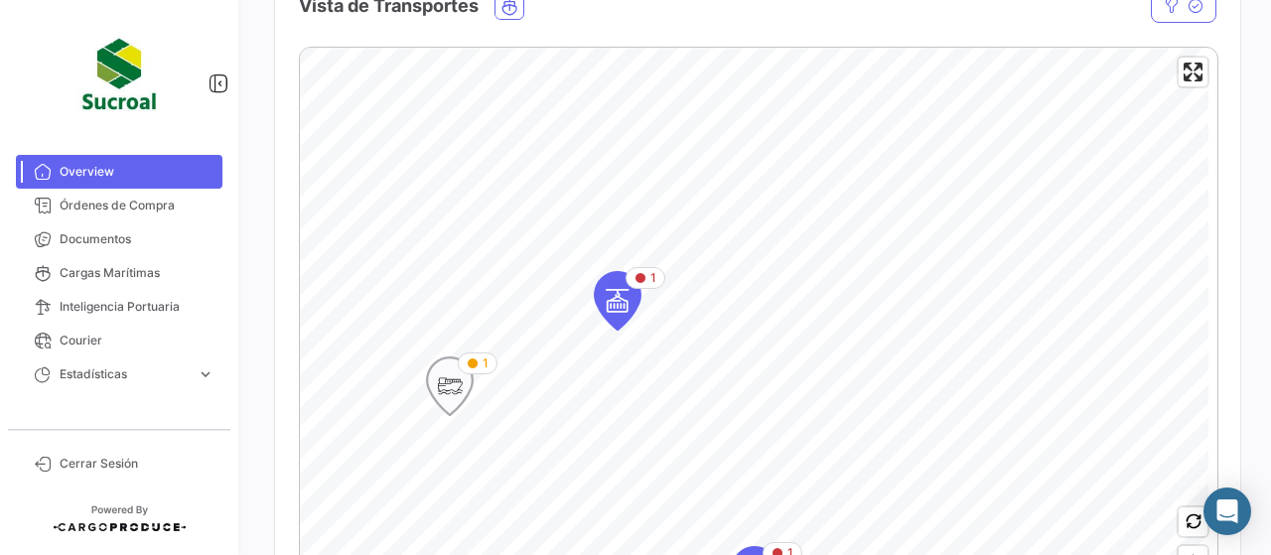
click at [470, 380] on icon "Map marker" at bounding box center [450, 387] width 46 height 58
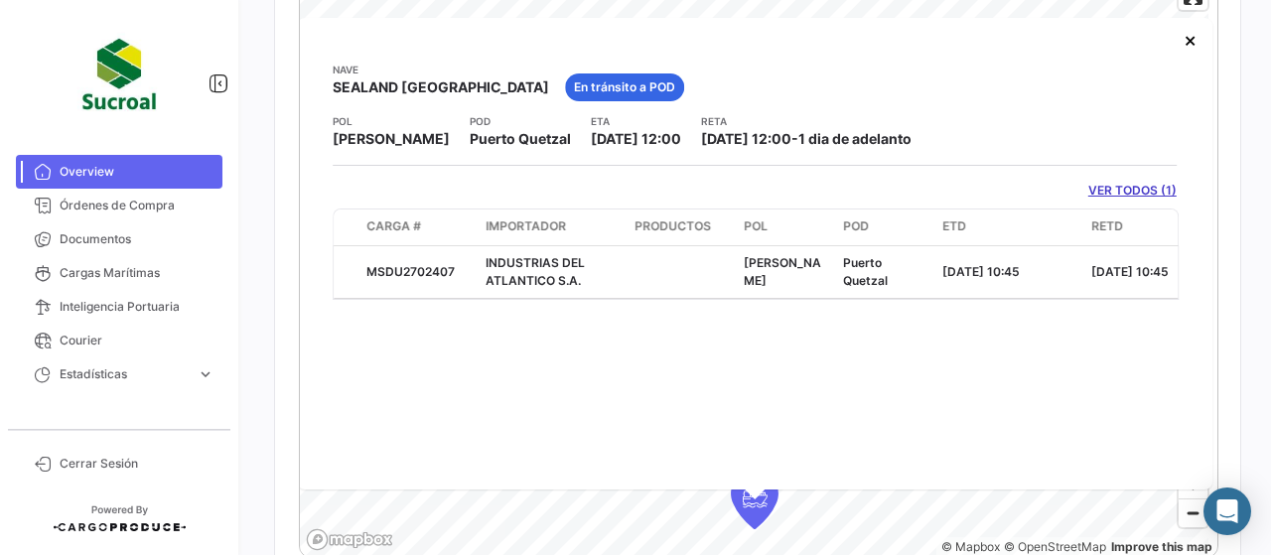
scroll to position [429, 0]
